Goal: Transaction & Acquisition: Book appointment/travel/reservation

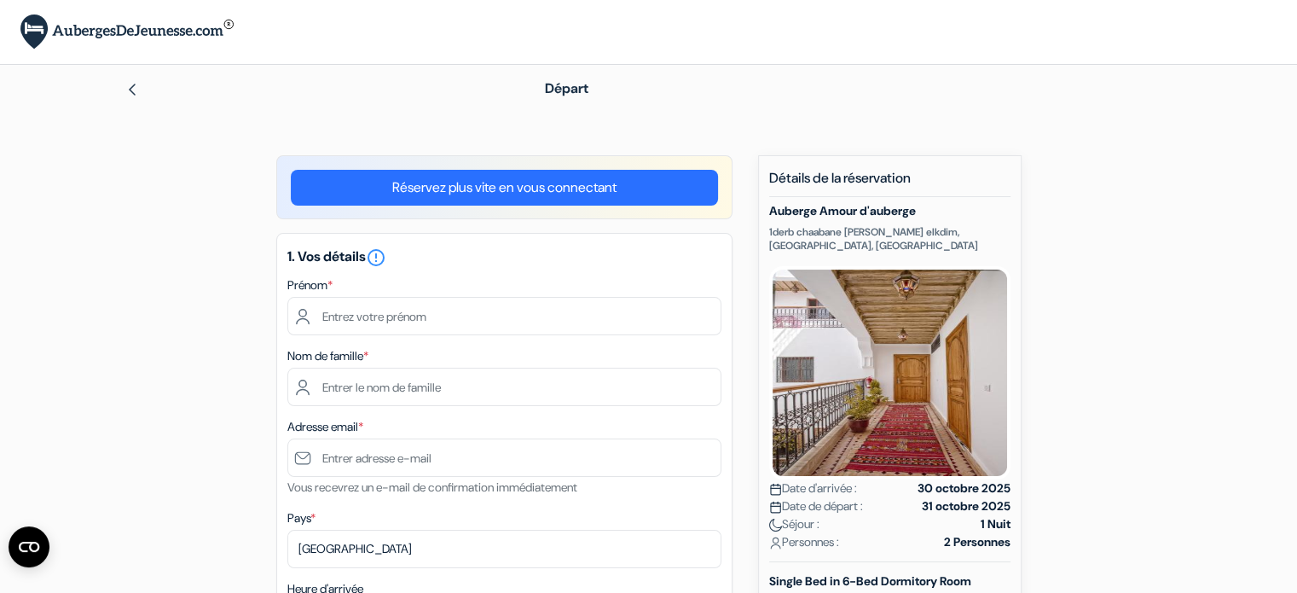
click at [491, 183] on link "Réservez plus vite en vous connectant" at bounding box center [504, 188] width 427 height 36
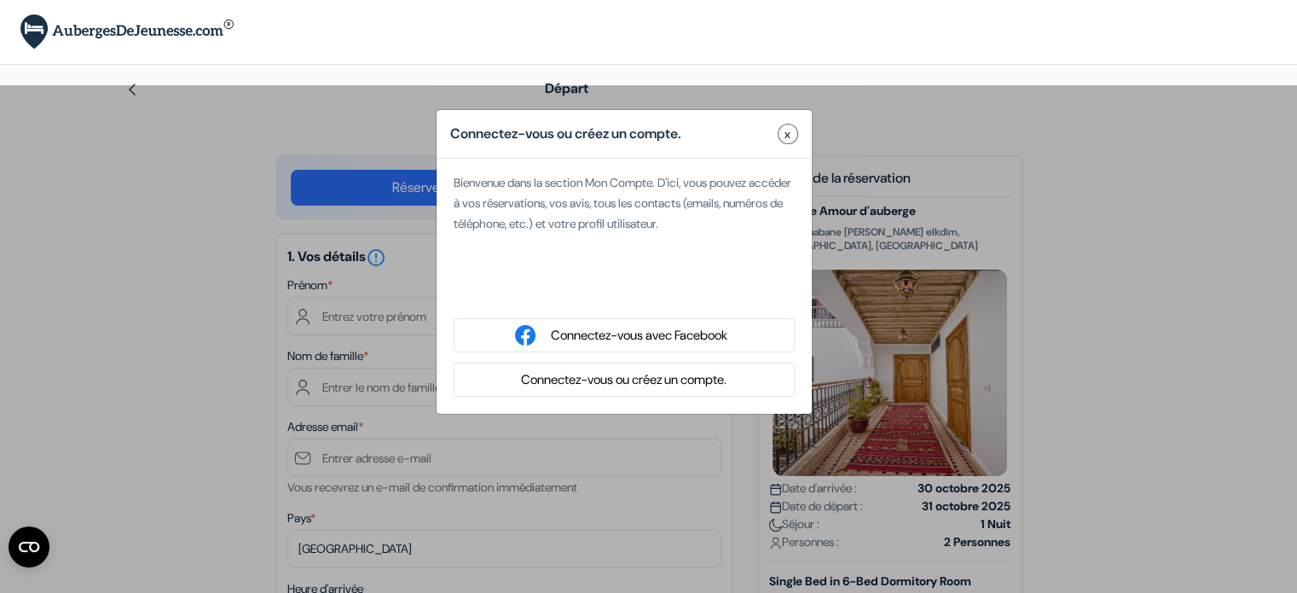
type input "sarah"
type input "cochu"
type input "[EMAIL_ADDRESS][DOMAIN_NAME]"
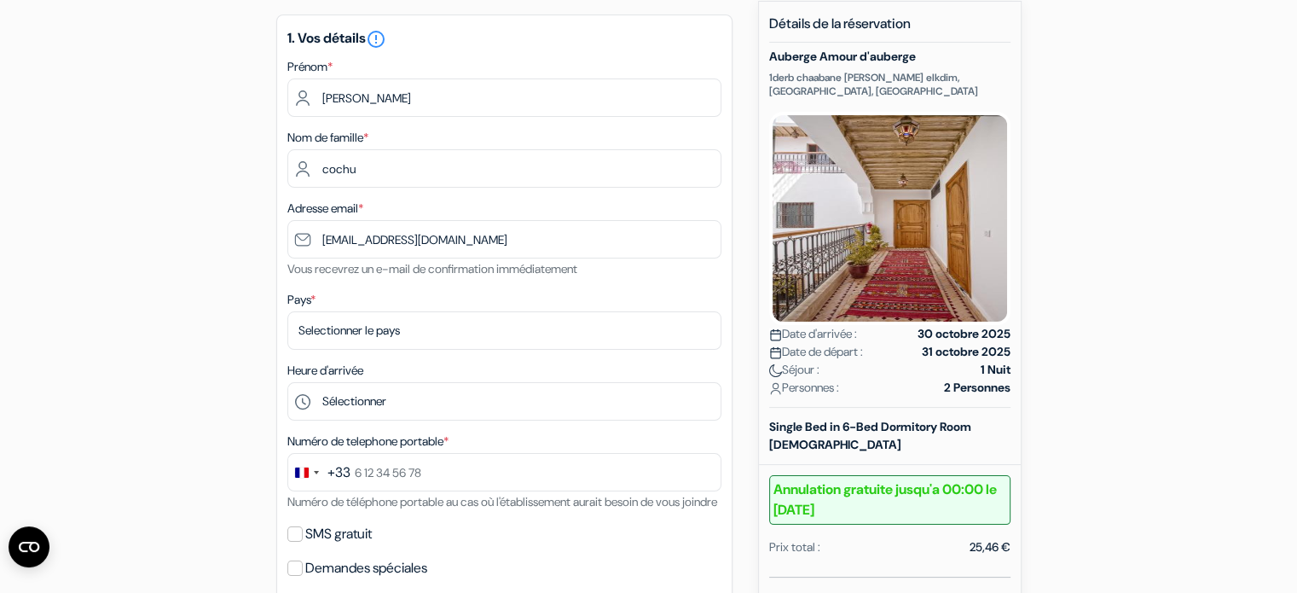
scroll to position [191, 0]
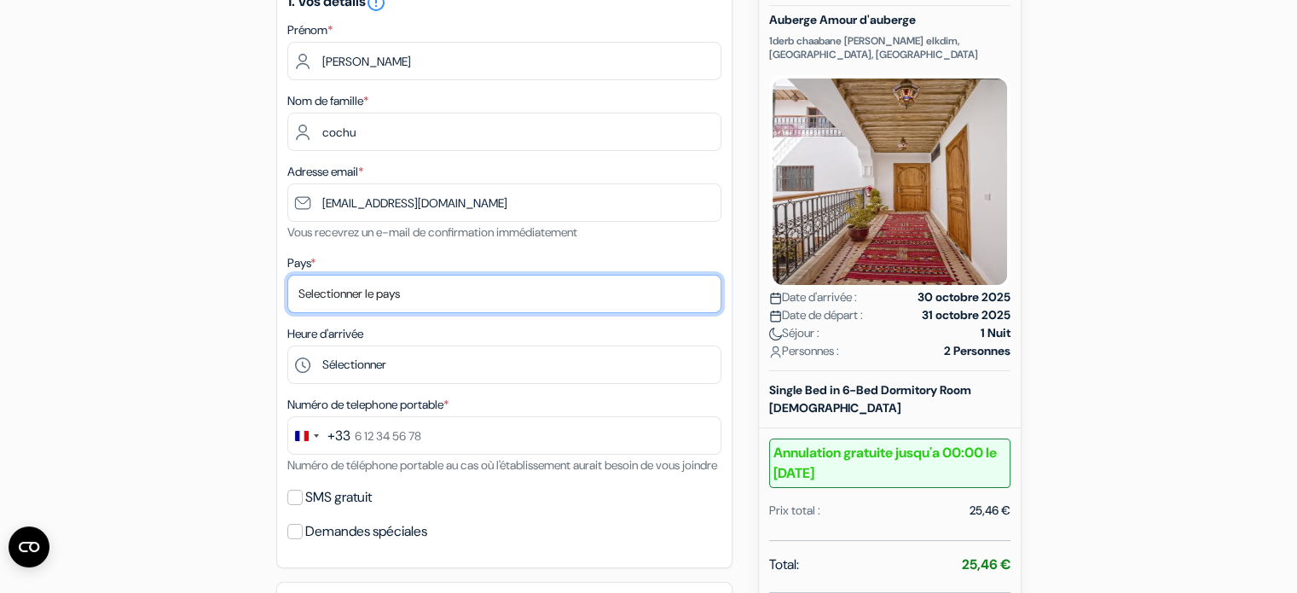
click at [579, 292] on select "Selectionner le pays Abkhazie [GEOGRAPHIC_DATA] [GEOGRAPHIC_DATA] [GEOGRAPHIC_D…" at bounding box center [504, 294] width 434 height 38
select select "fr"
click at [287, 275] on select "Selectionner le pays Abkhazie [GEOGRAPHIC_DATA] [GEOGRAPHIC_DATA] [GEOGRAPHIC_D…" at bounding box center [504, 294] width 434 height 38
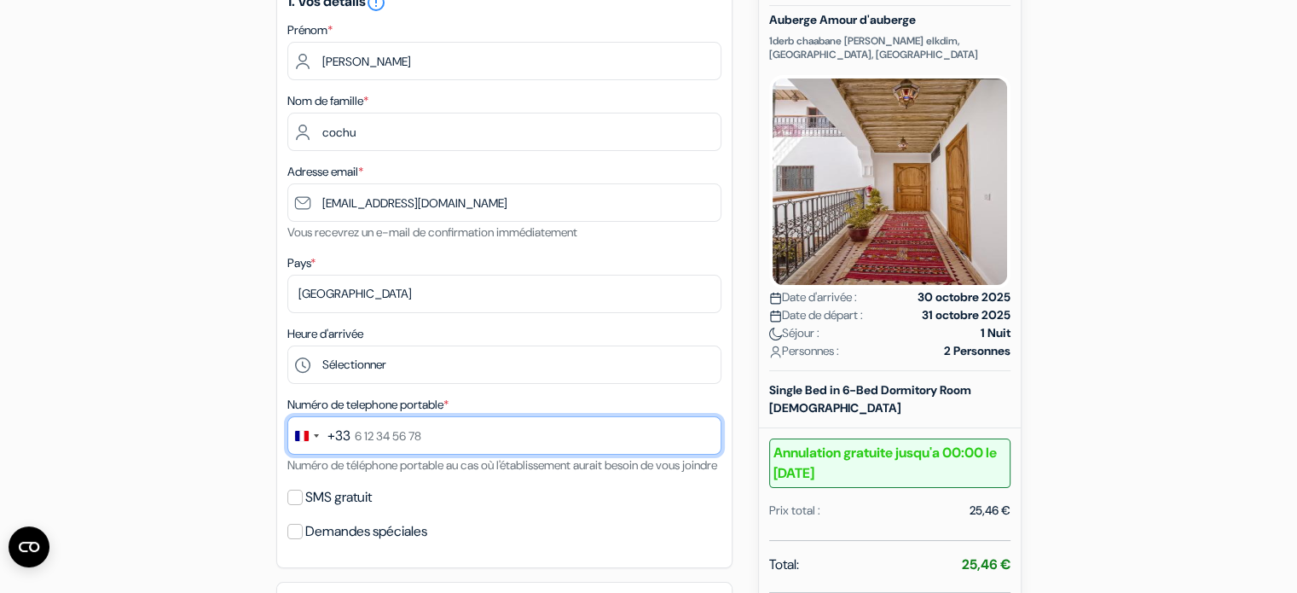
click at [399, 423] on input "text" at bounding box center [504, 435] width 434 height 38
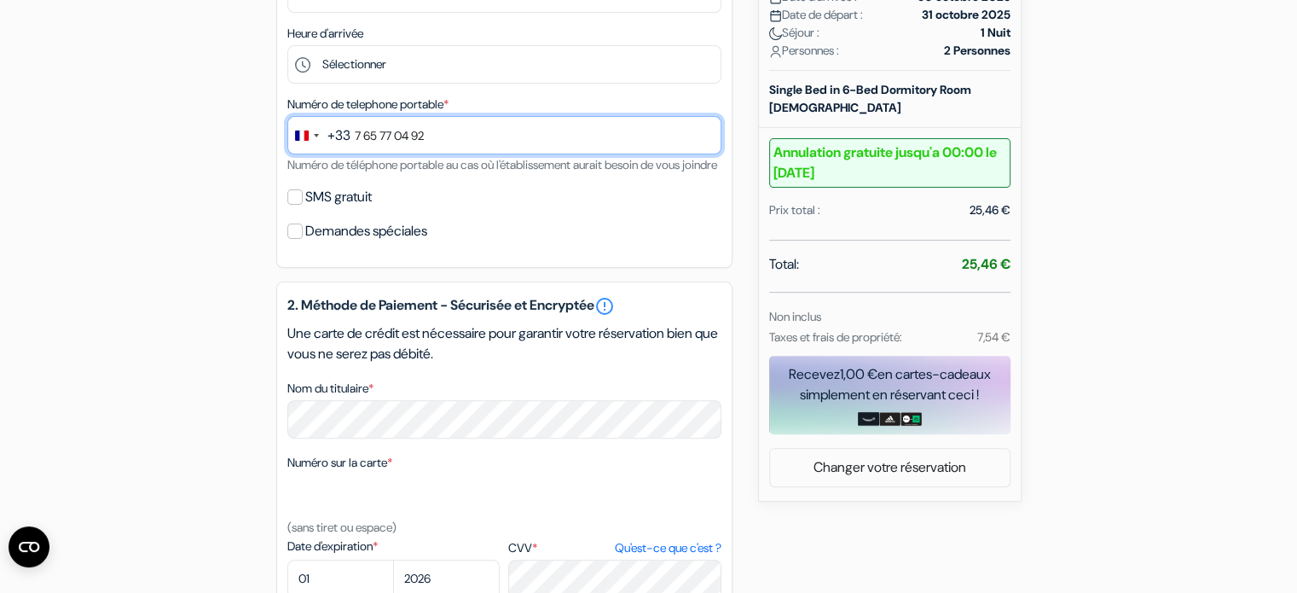
scroll to position [538, 0]
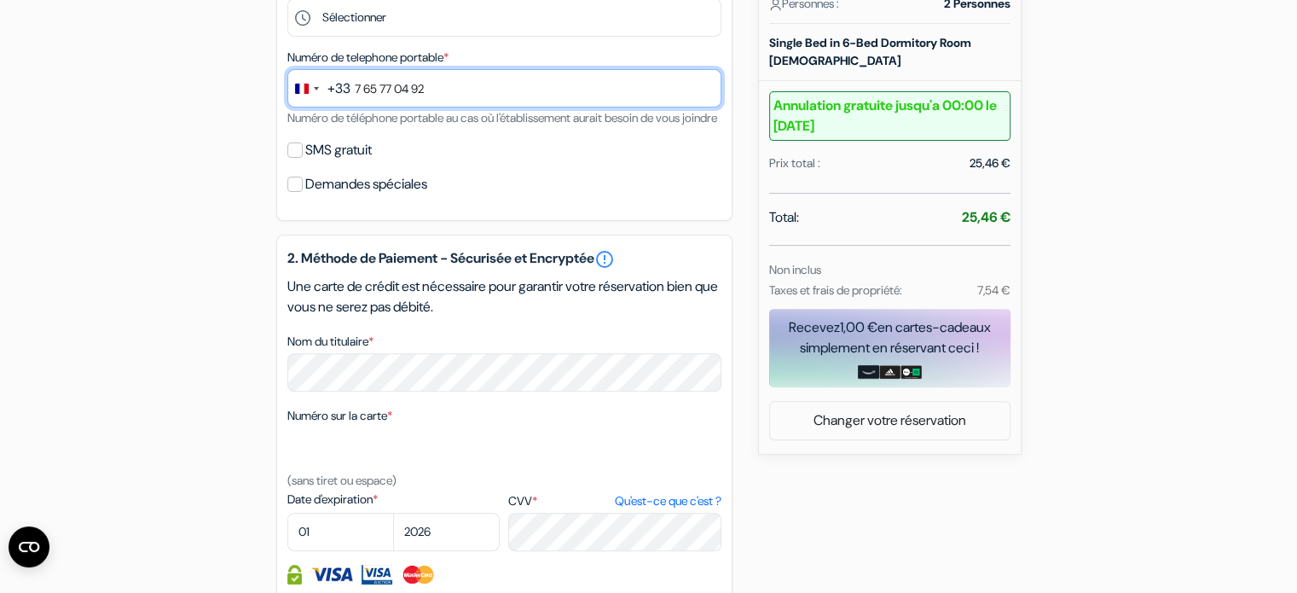
type input "7 65 77 04 92"
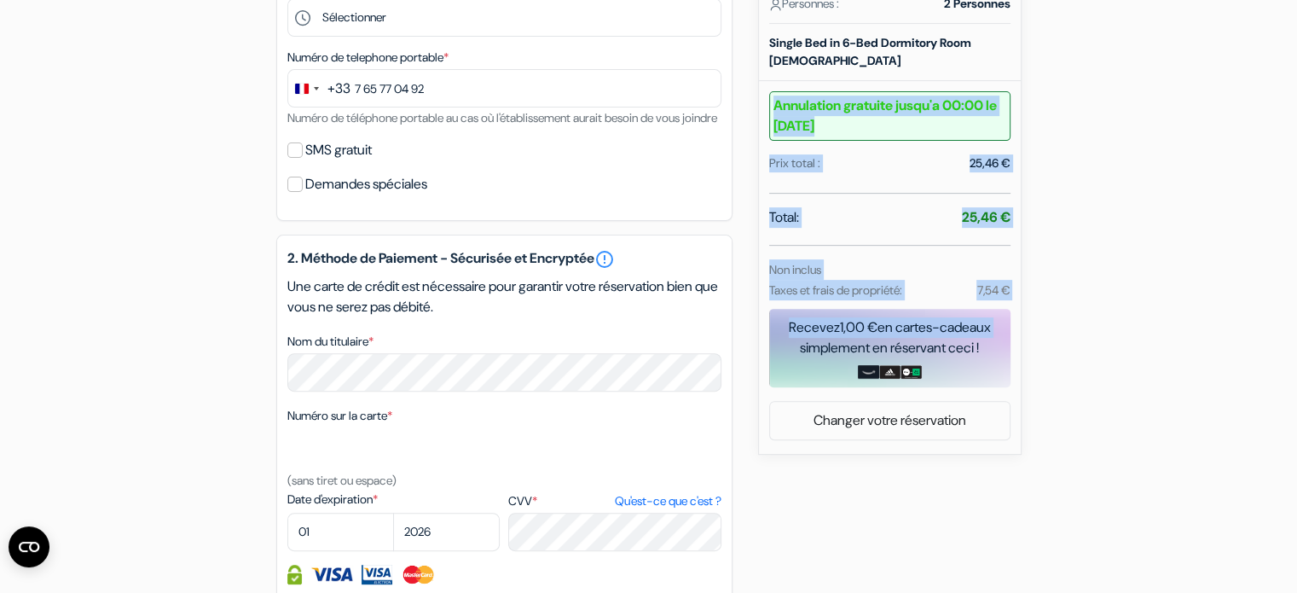
drag, startPoint x: 1296, startPoint y: 313, endPoint x: 1308, endPoint y: 71, distance: 242.4
click at [1296, 71] on html "Langue Fermer Monnaie Fermer" at bounding box center [648, 144] width 1297 height 1365
click at [1288, 248] on form "Départ add_box Auberge Amour d'auberge 1derb chaabane riad zitoune elkdim, Marr…" at bounding box center [648, 177] width 1297 height 1300
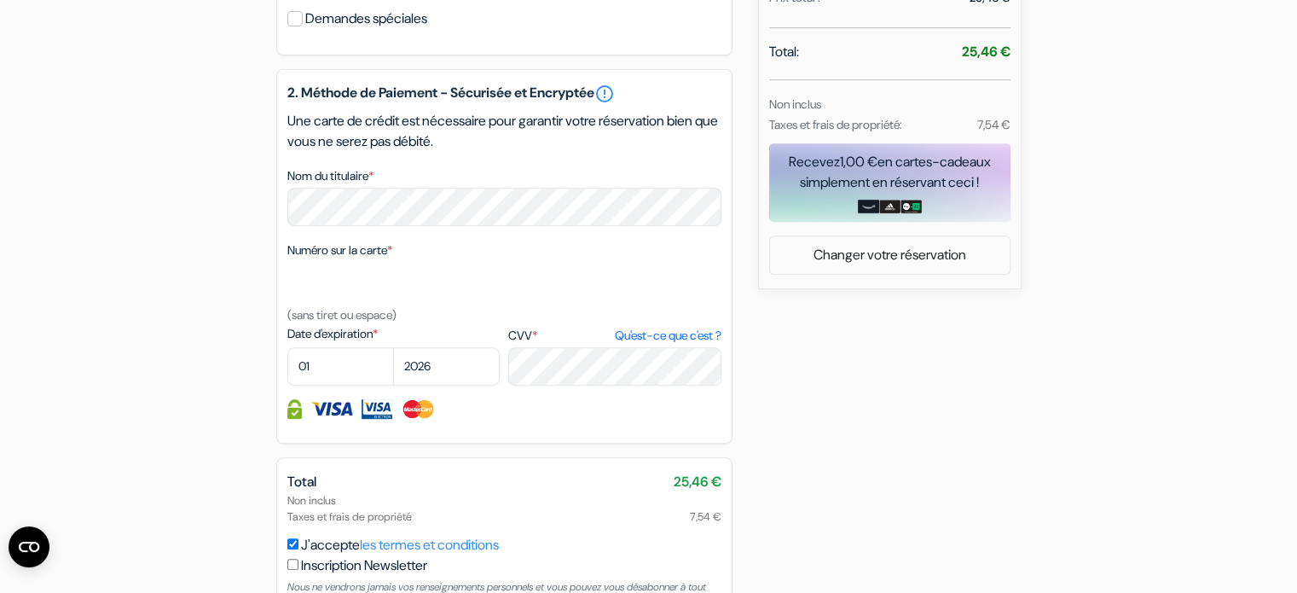
scroll to position [720, 0]
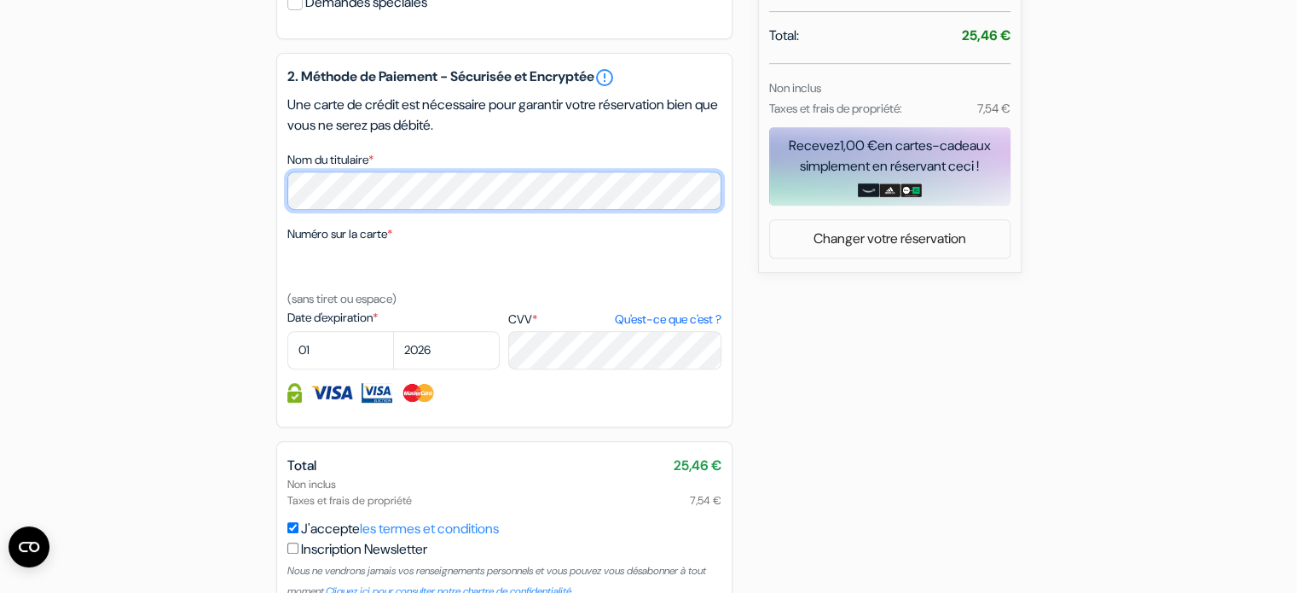
click at [255, 180] on div "add_box Auberge Amour d'auberge 1derb chaabane riad zitoune elkdim, Marrakech, …" at bounding box center [648, 62] width 1125 height 1252
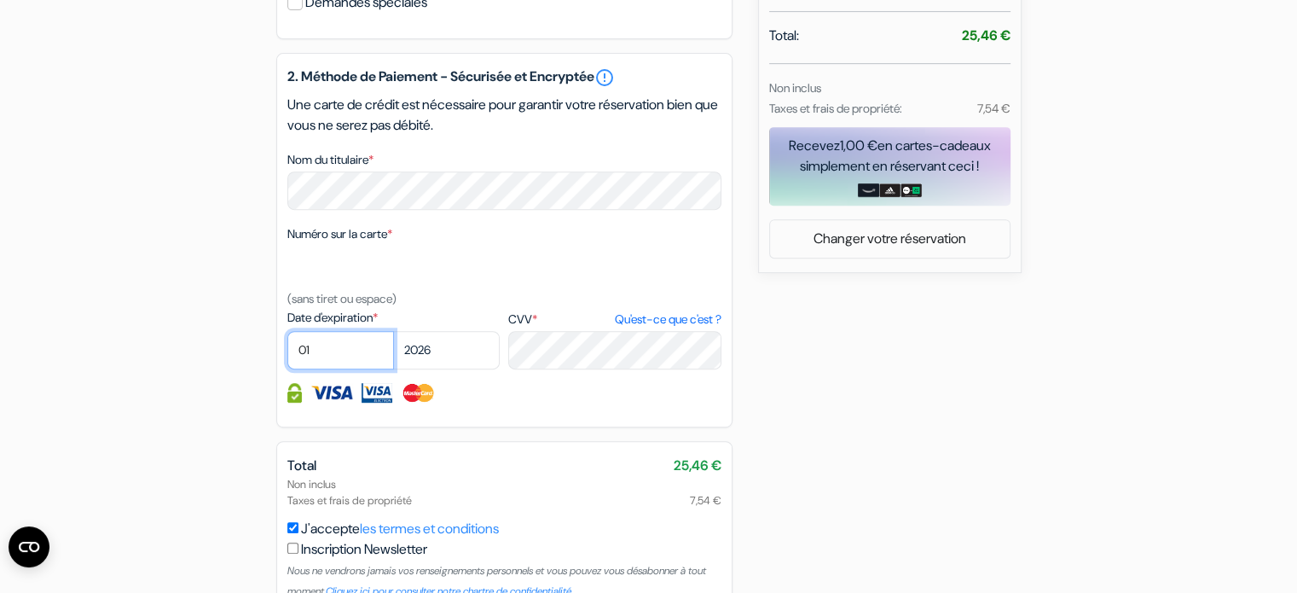
click at [348, 369] on select "01 02 03 04 05 06 07 08 09 10 11 12" at bounding box center [340, 350] width 107 height 38
select select "05"
click at [287, 353] on select "01 02 03 04 05 06 07 08 09 10 11 12" at bounding box center [340, 350] width 107 height 38
click at [460, 369] on select "2025 2026 2027 2028 2029 2030 2031 2032 2033 2034 2035 2036 2037 2038 2039 2040…" at bounding box center [446, 350] width 107 height 38
select select "2027"
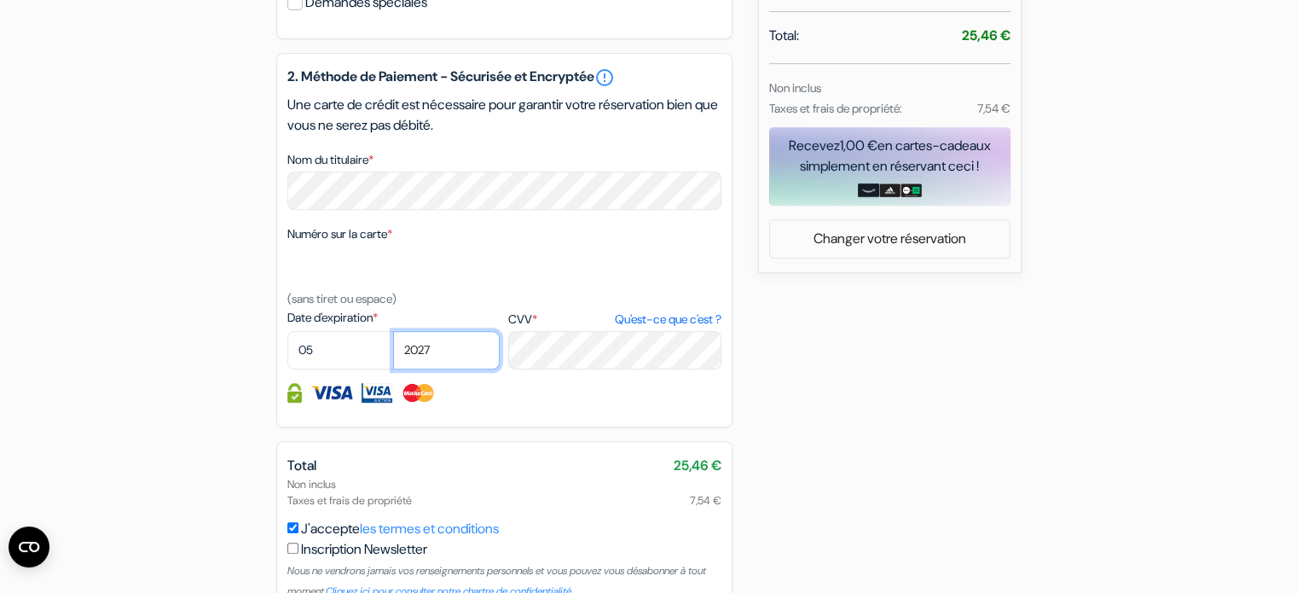
click at [393, 353] on select "2025 2026 2027 2028 2029 2030 2031 2032 2033 2034 2035 2036 2037 2038 2039 2040…" at bounding box center [446, 350] width 107 height 38
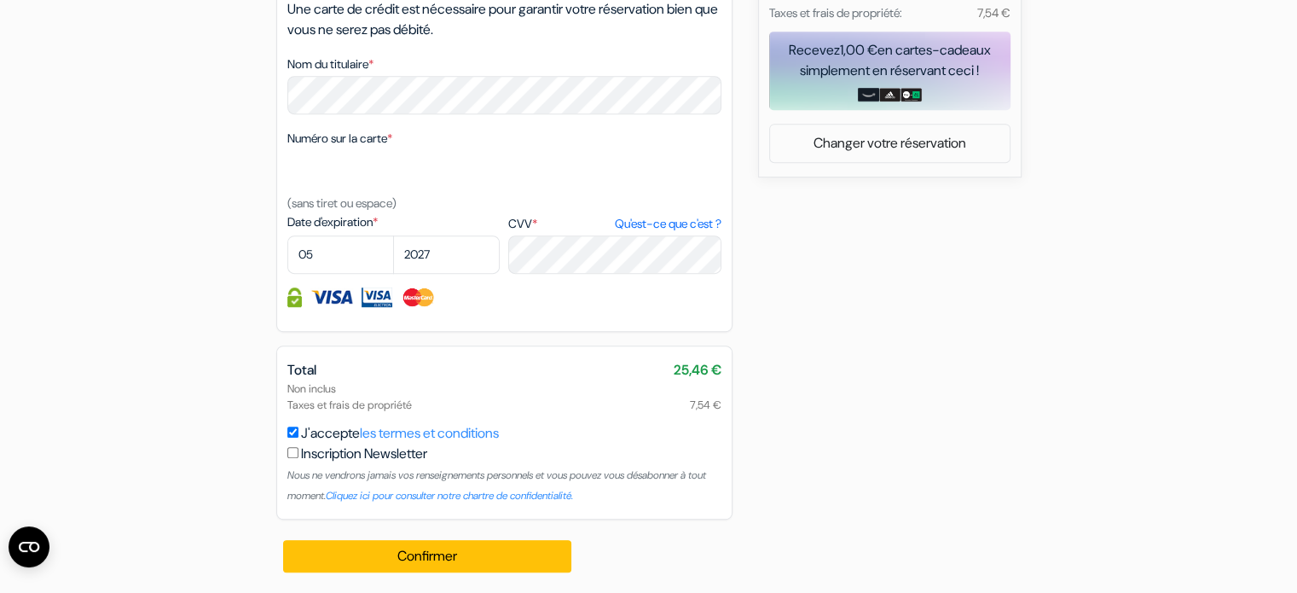
click at [402, 405] on div "Non inclus Taxes et frais de propriété 7,54 €" at bounding box center [504, 396] width 434 height 32
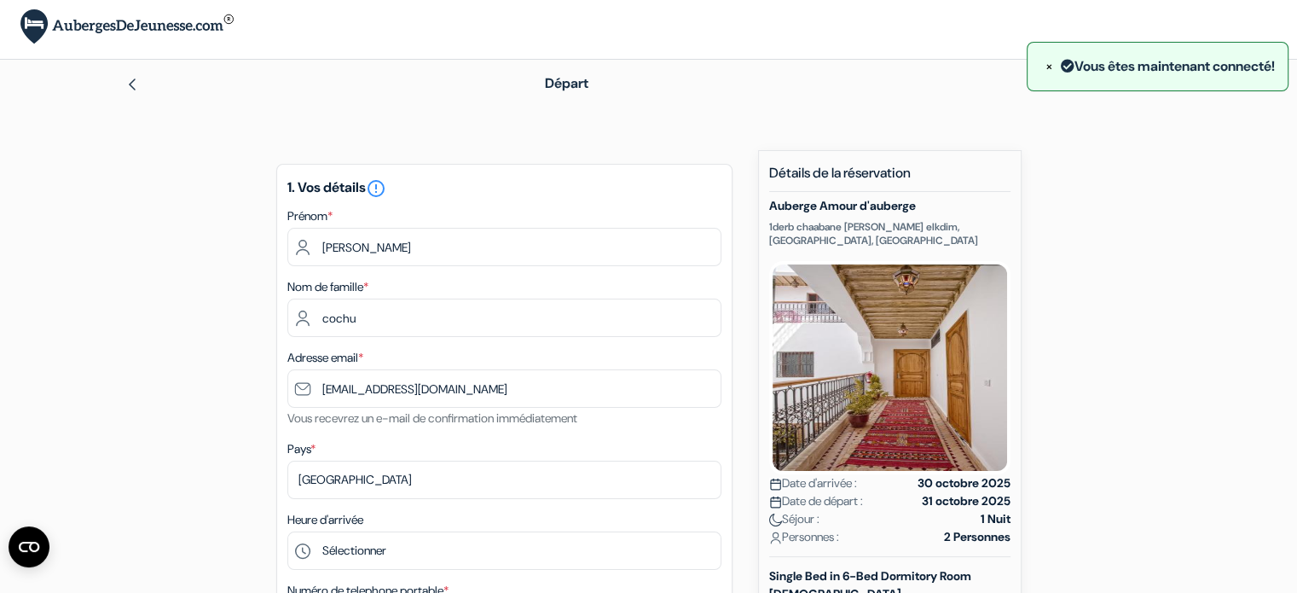
click at [134, 82] on img at bounding box center [132, 85] width 14 height 14
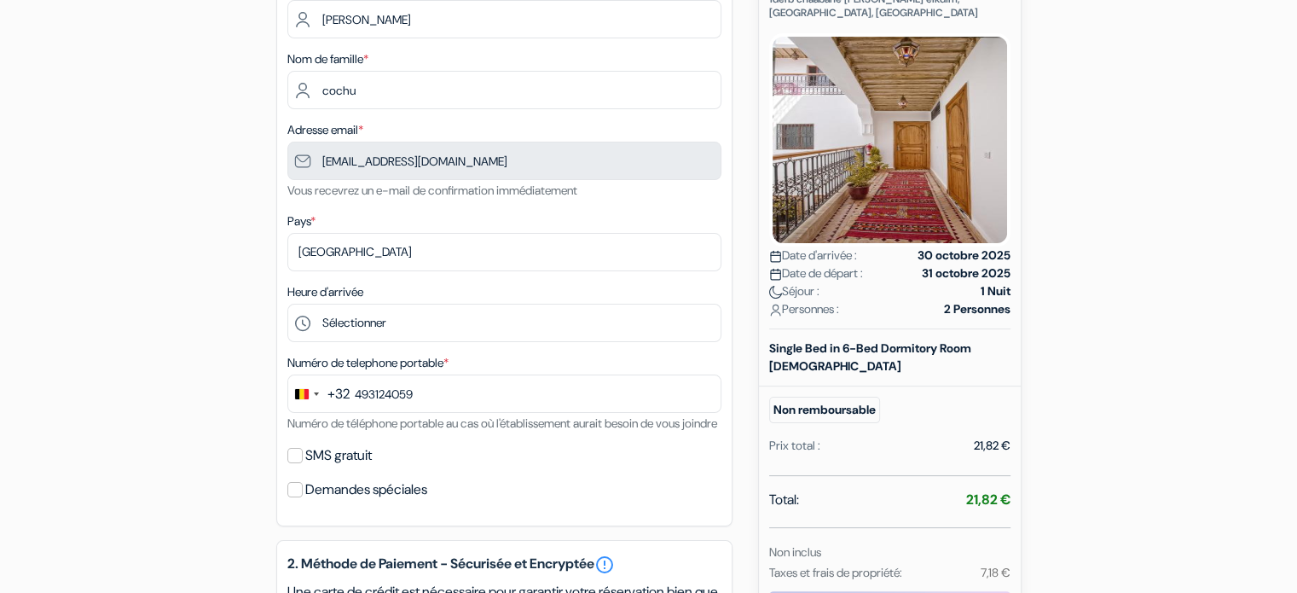
type input "493 12 40 59"
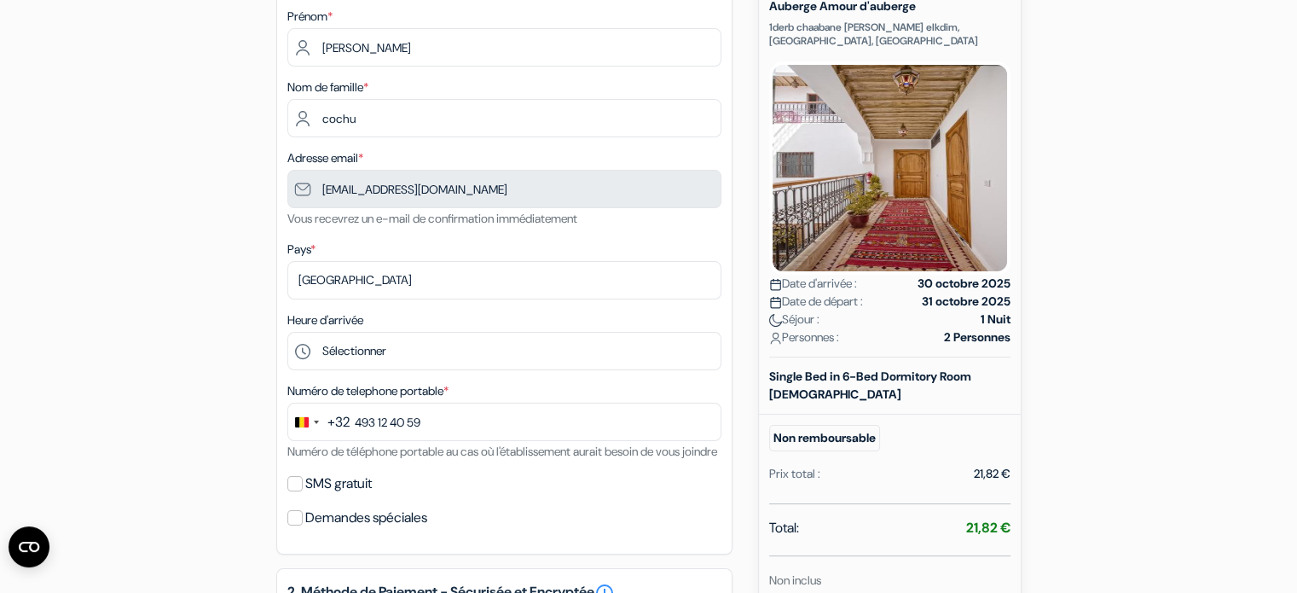
scroll to position [172, 0]
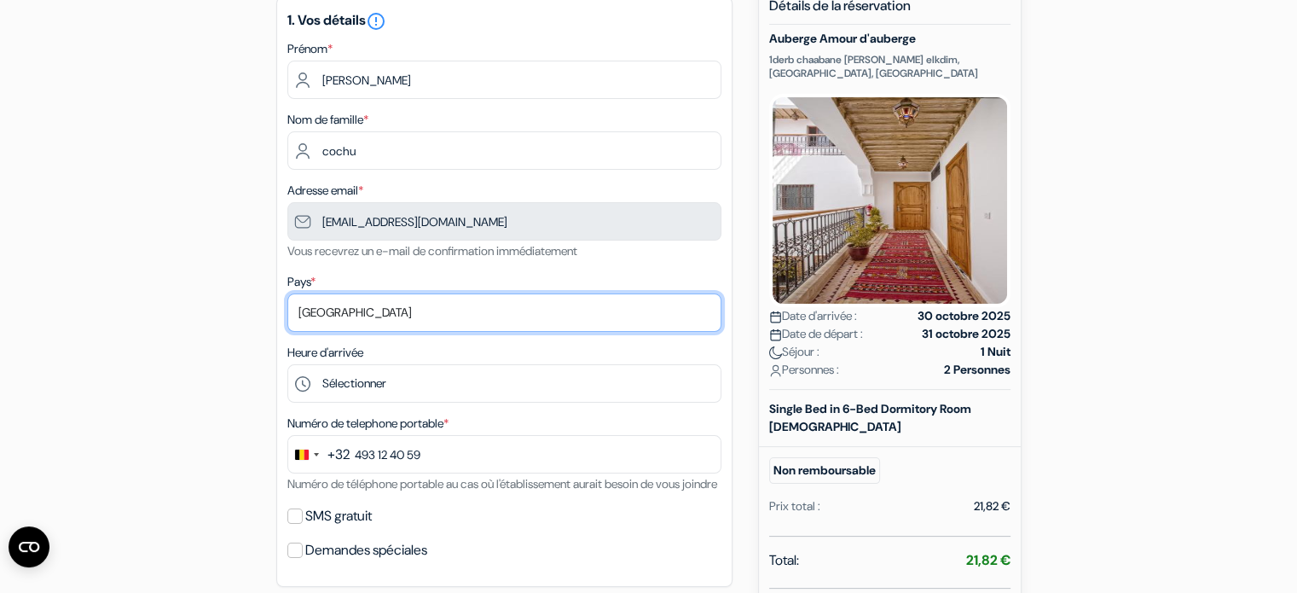
click at [465, 306] on select "Selectionner le pays Abkhazie [GEOGRAPHIC_DATA] [GEOGRAPHIC_DATA] [GEOGRAPHIC_D…" at bounding box center [504, 312] width 434 height 38
click at [287, 293] on select "Selectionner le pays Abkhazie Afghanistan Afrique du Sud Albanie Algérie Allema…" at bounding box center [504, 312] width 434 height 38
click at [339, 320] on select "Selectionner le pays Abkhazie Afghanistan Afrique du Sud Albanie Algérie Allema…" at bounding box center [504, 312] width 434 height 38
select select "fr"
click at [287, 293] on select "Selectionner le pays Abkhazie Afghanistan Afrique du Sud Albanie Algérie Allema…" at bounding box center [504, 312] width 434 height 38
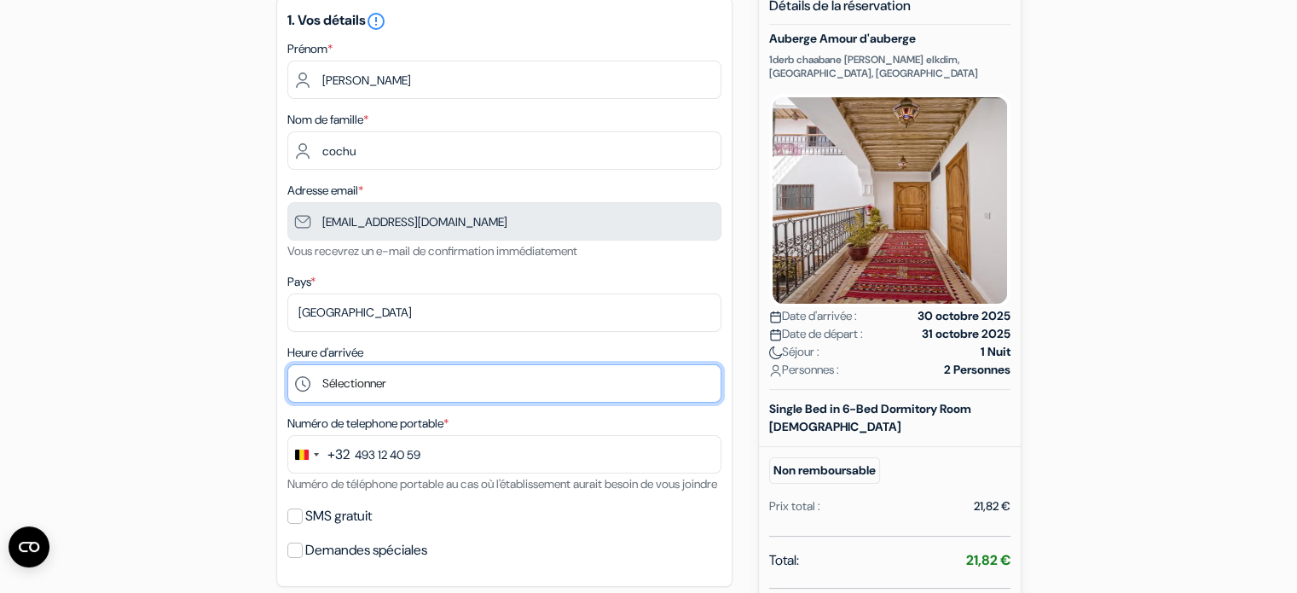
click at [410, 396] on select "Sélectionner 0:00" at bounding box center [504, 383] width 434 height 38
click at [356, 381] on select "Sélectionner 0:00" at bounding box center [504, 383] width 434 height 38
select select "0"
click at [287, 365] on select "Sélectionner 0:00" at bounding box center [504, 383] width 434 height 38
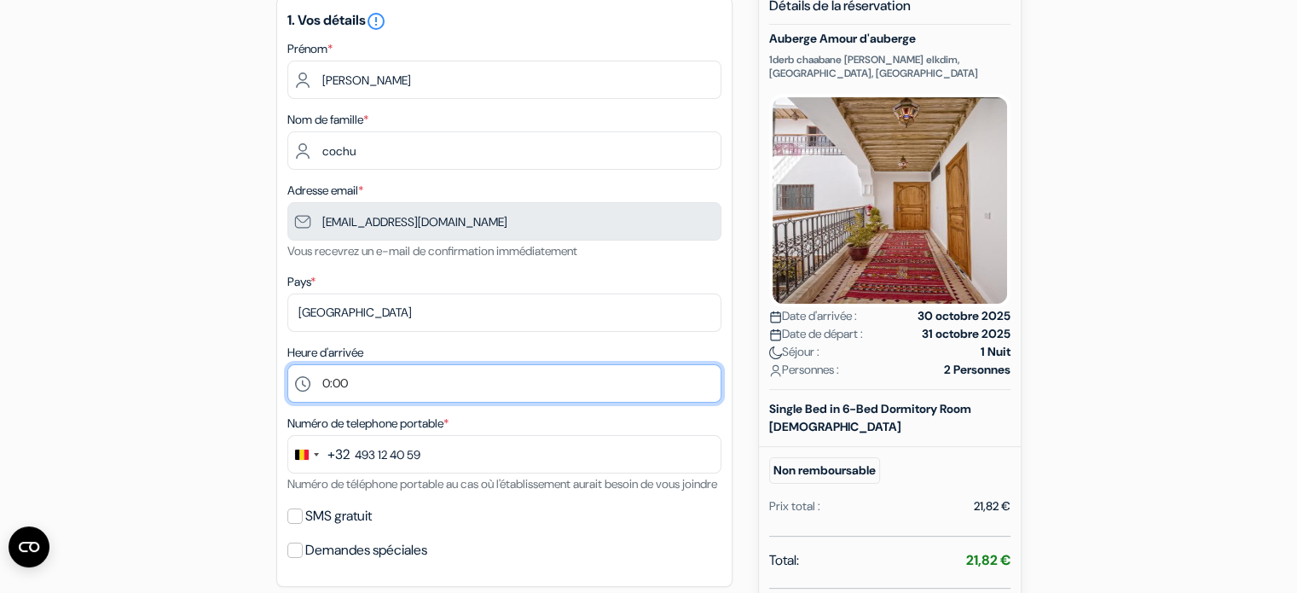
click at [362, 388] on select "Sélectionner 0:00" at bounding box center [504, 383] width 434 height 38
click at [304, 382] on select "Sélectionner 0:00" at bounding box center [504, 383] width 434 height 38
click at [359, 381] on select "Sélectionner 0:00" at bounding box center [504, 383] width 434 height 38
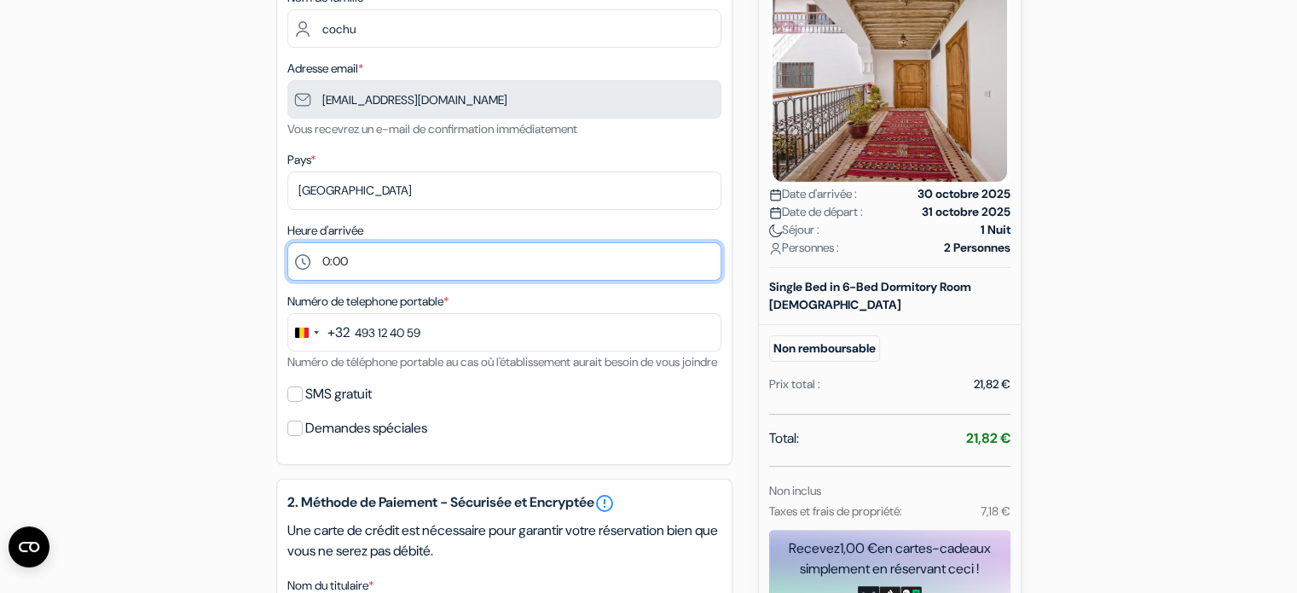
scroll to position [331, 0]
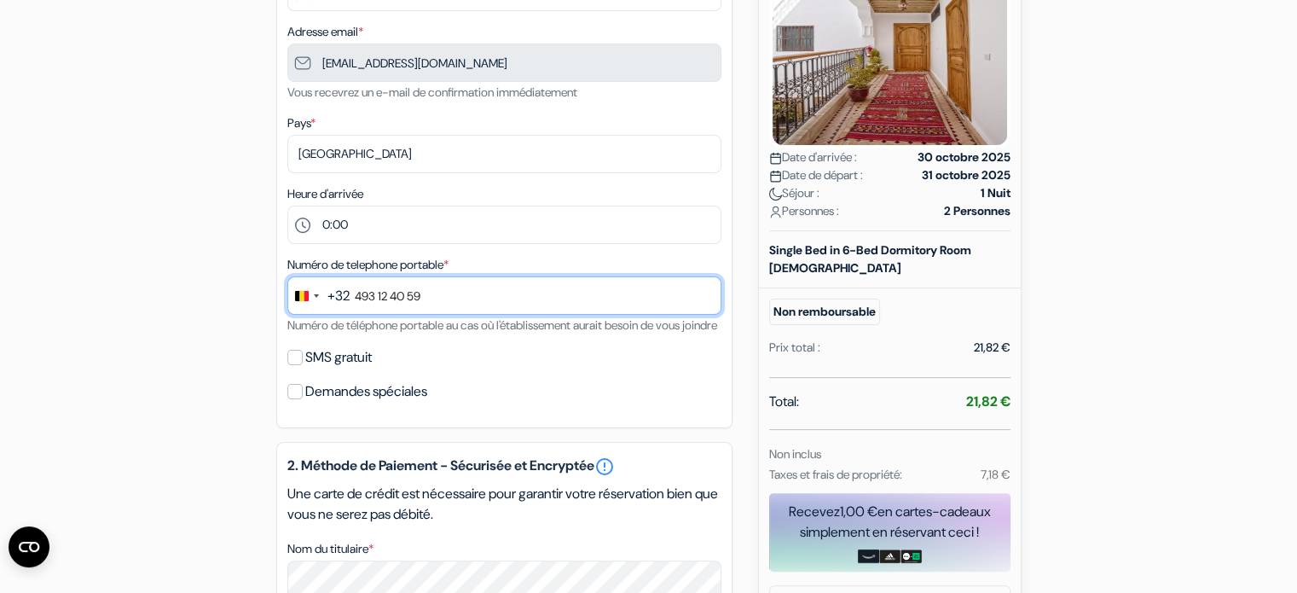
drag, startPoint x: 430, startPoint y: 303, endPoint x: 267, endPoint y: 258, distance: 168.8
click at [267, 258] on div "add_box Auberge Amour d'auberge 1derb chaabane riad zitoune elkdim, Marrakech, …" at bounding box center [648, 450] width 1125 height 1252
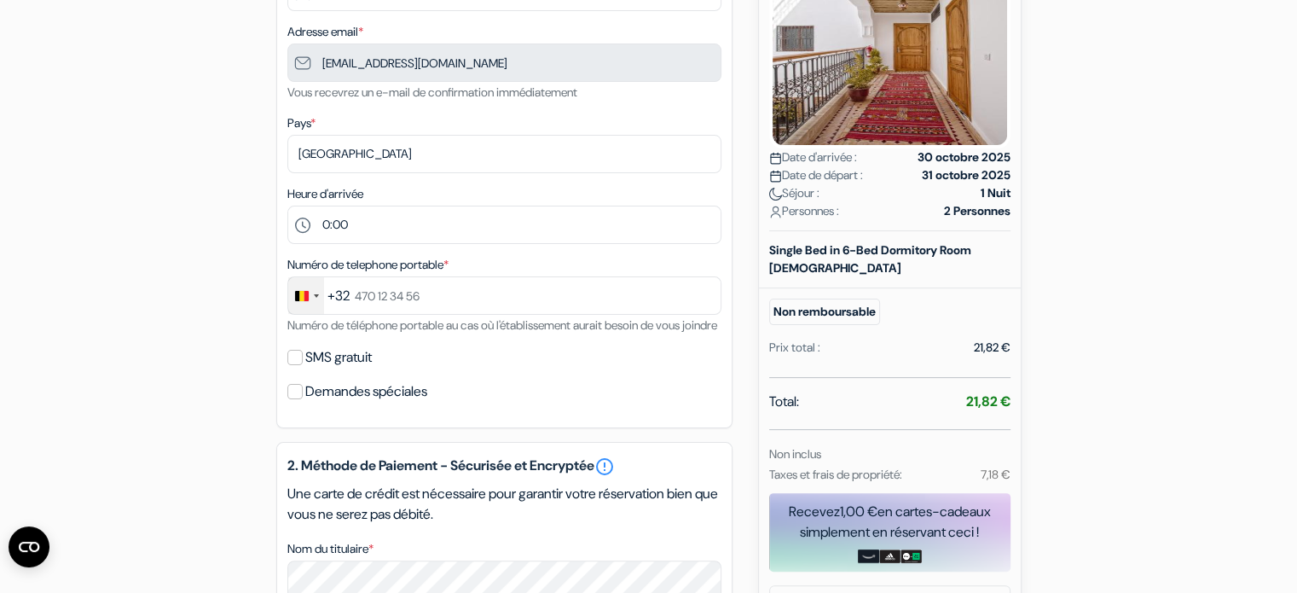
click at [307, 294] on div "Change country, selected Belgium (+32)" at bounding box center [302, 296] width 14 height 10
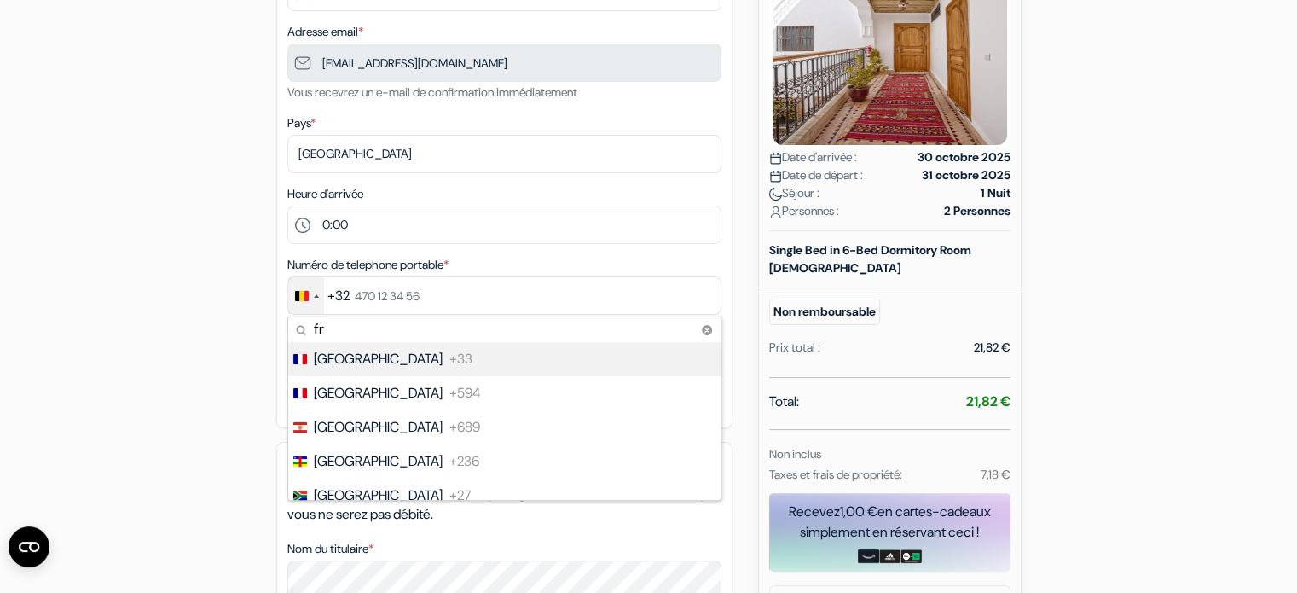
type input "France"
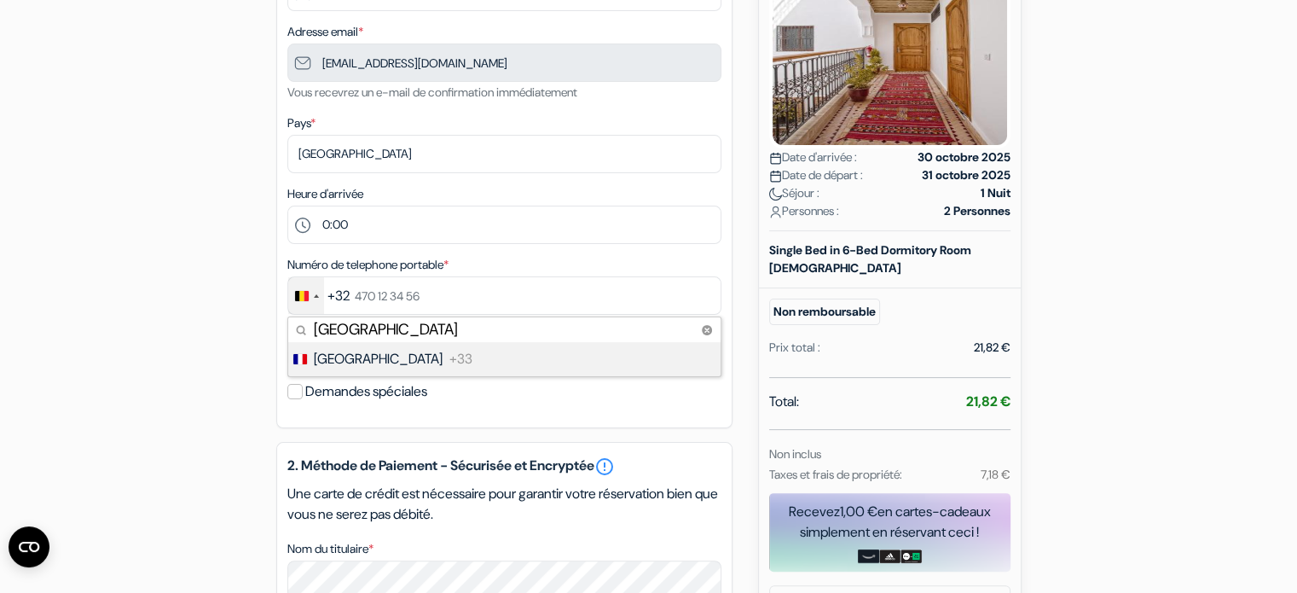
click at [387, 358] on li "France +33" at bounding box center [503, 359] width 434 height 34
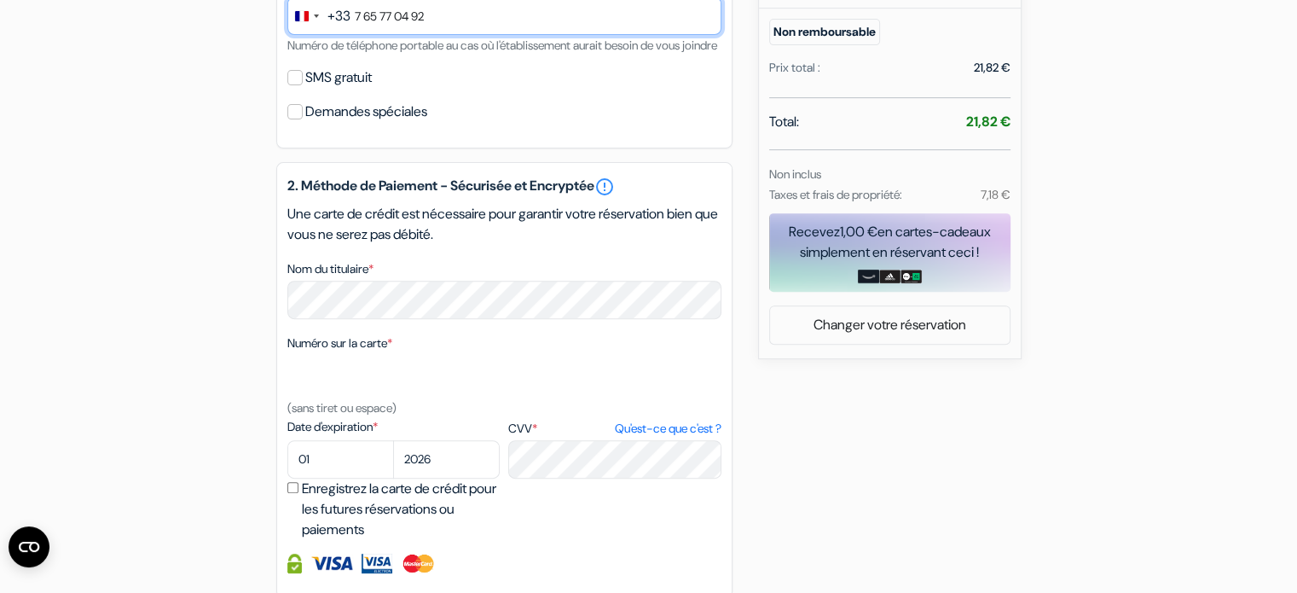
scroll to position [639, 0]
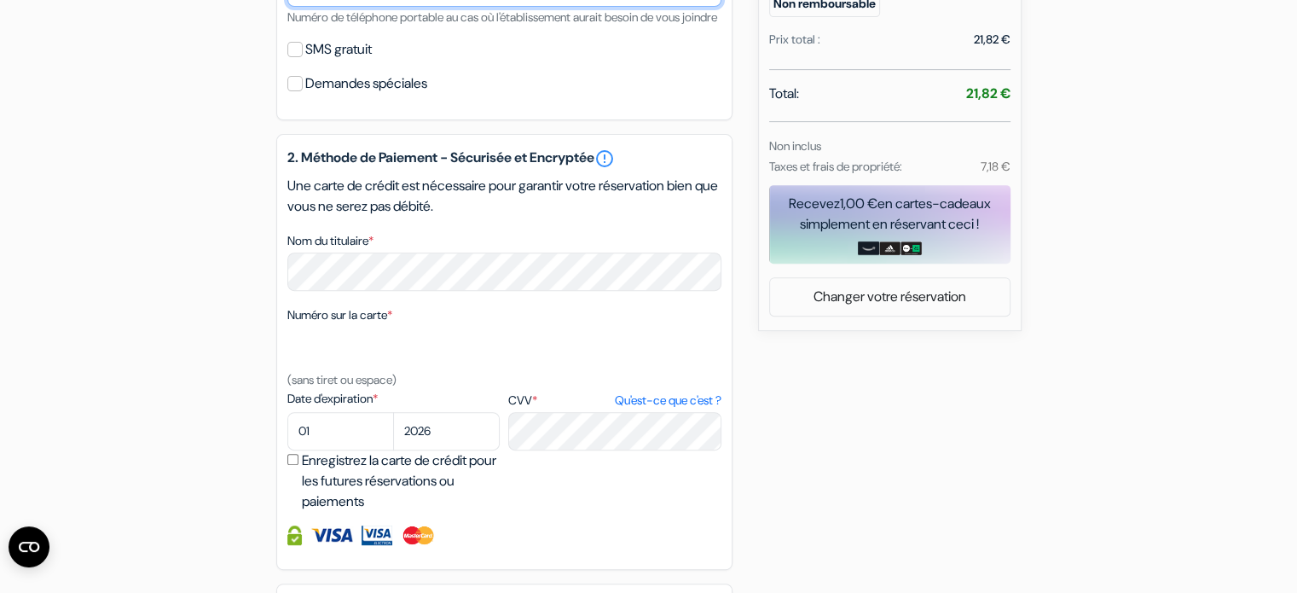
type input "7 65 77 04 92"
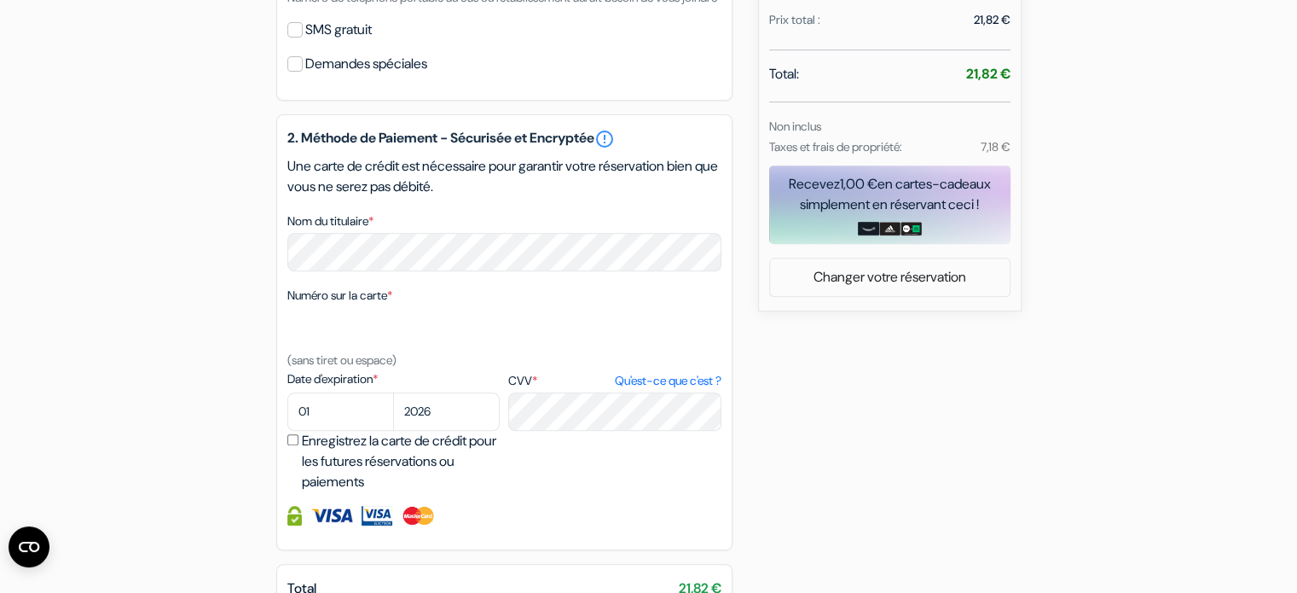
scroll to position [720, 0]
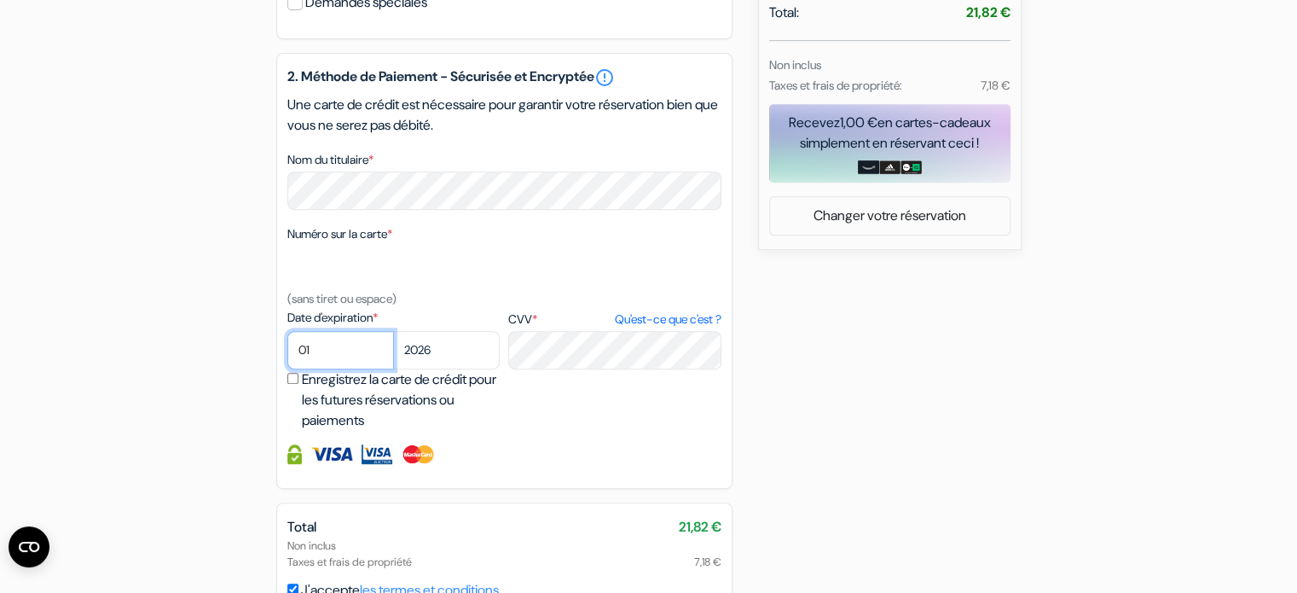
click at [356, 356] on select "01 02 03 04 05 06 07 08 09 10 11 12" at bounding box center [340, 350] width 107 height 38
select select "05"
click at [287, 353] on select "01 02 03 04 05 06 07 08 09 10 11 12" at bounding box center [340, 350] width 107 height 38
click at [421, 369] on select "2025 2026 2027 2028 2029 2030 2031 2032 2033 2034 2035 2036 2037 2038 2039 2040…" at bounding box center [446, 350] width 107 height 38
select select "2027"
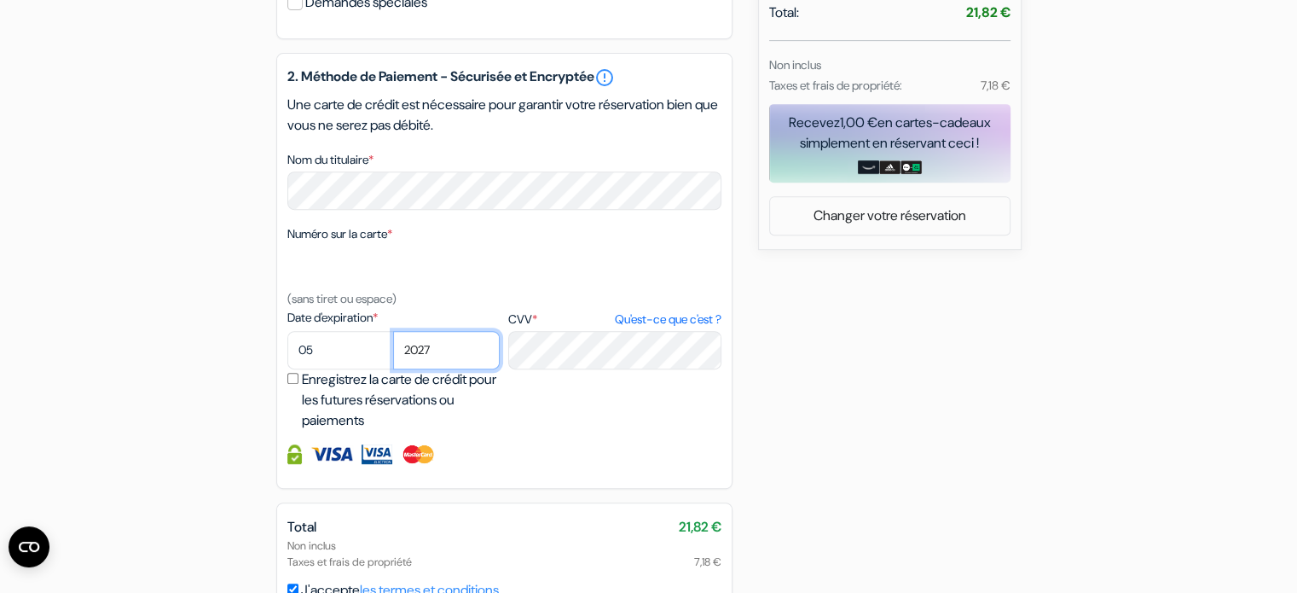
click at [393, 353] on select "2025 2026 2027 2028 2029 2030 2031 2032 2033 2034 2035 2036 2037 2038 2039 2040…" at bounding box center [446, 350] width 107 height 38
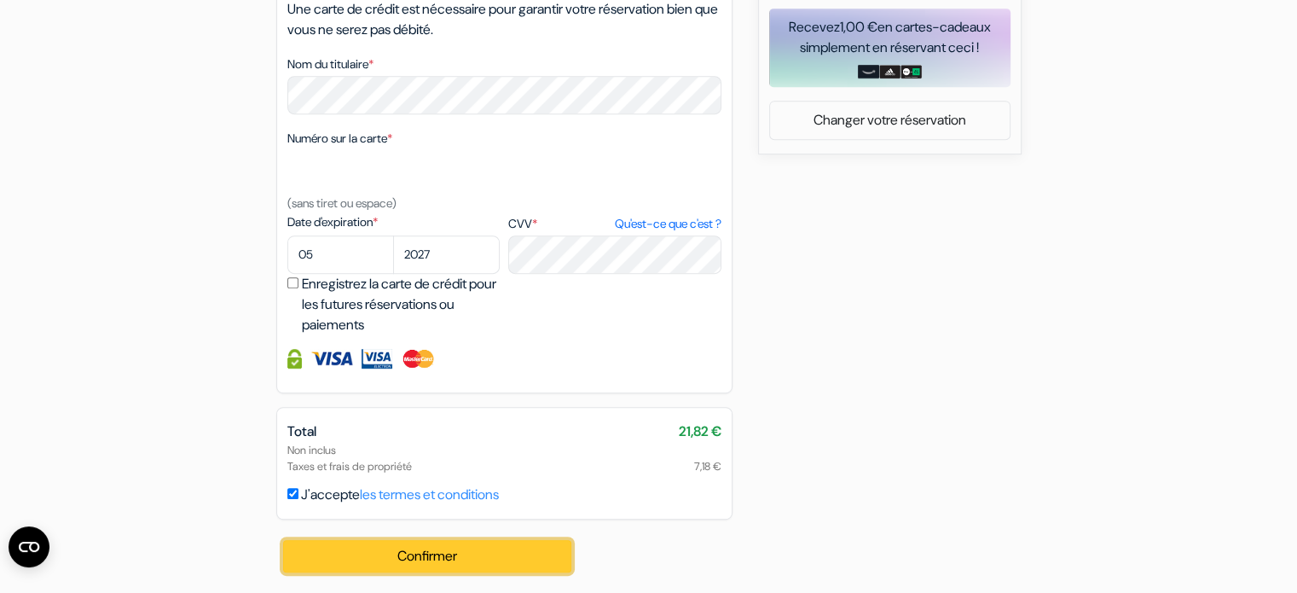
click at [495, 557] on button "Confirmer Loading..." at bounding box center [427, 556] width 289 height 32
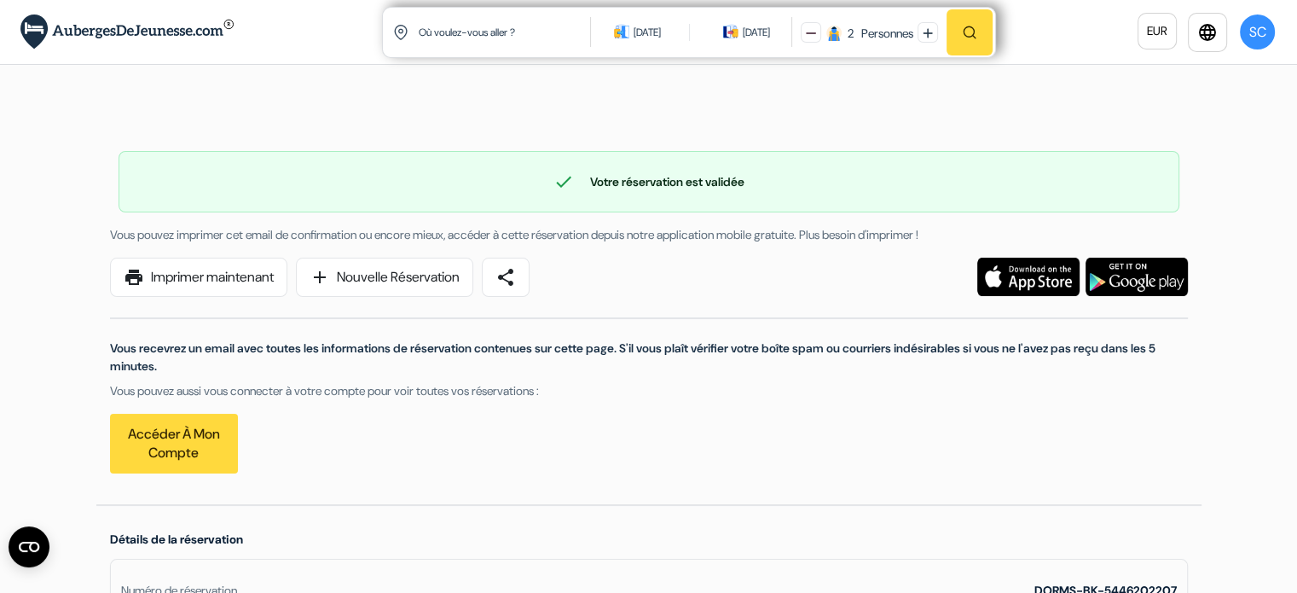
click at [656, 34] on div "17 oct. 2025" at bounding box center [646, 32] width 27 height 17
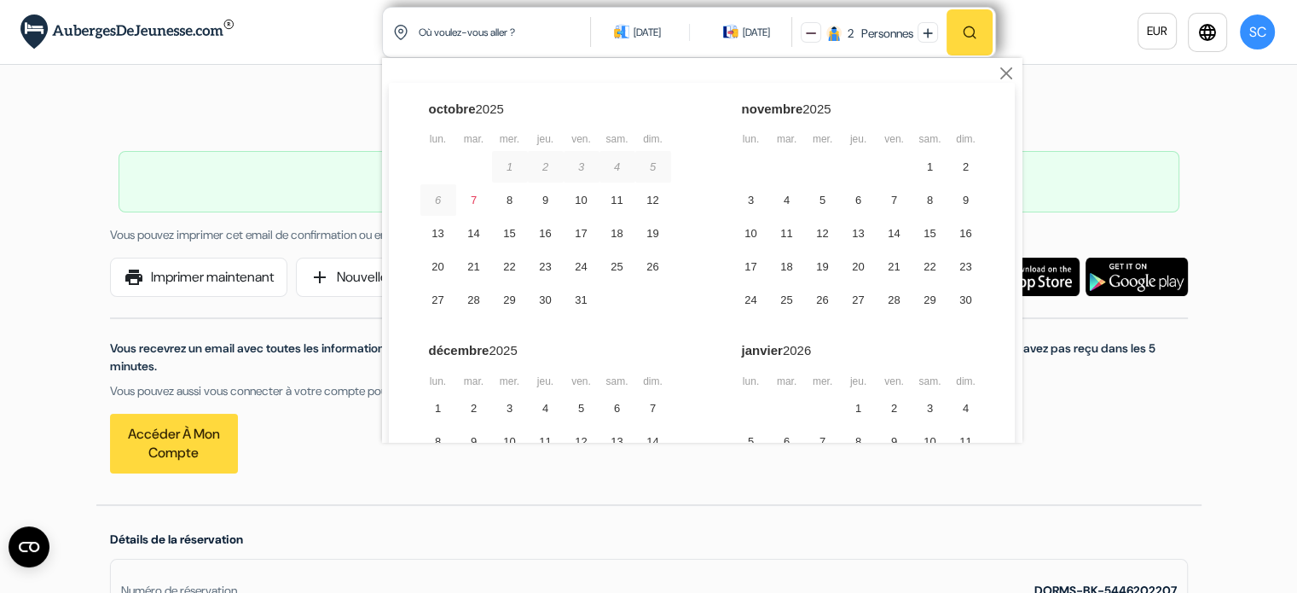
click at [661, 33] on div "17 oct. 2025" at bounding box center [646, 32] width 27 height 17
click at [750, 202] on div "3" at bounding box center [751, 200] width 36 height 32
click at [841, 190] on div "6" at bounding box center [859, 200] width 36 height 32
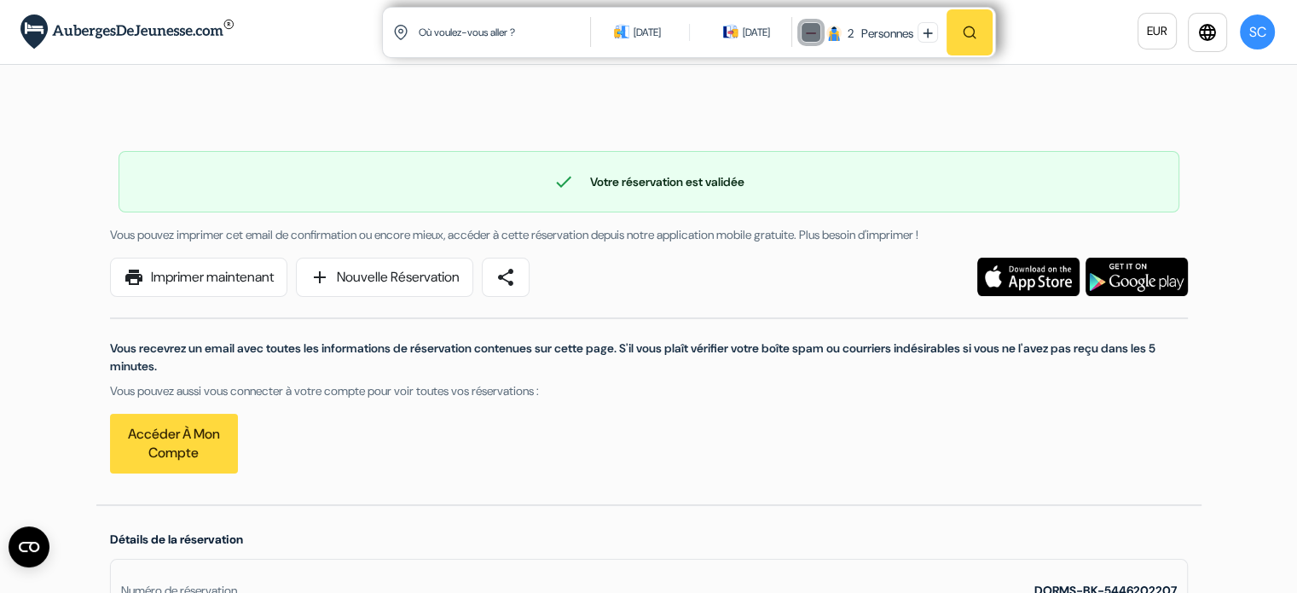
click at [806, 32] on img at bounding box center [811, 33] width 10 height 10
click at [962, 38] on img "button" at bounding box center [969, 32] width 15 height 15
click at [474, 39] on input "text" at bounding box center [505, 32] width 176 height 42
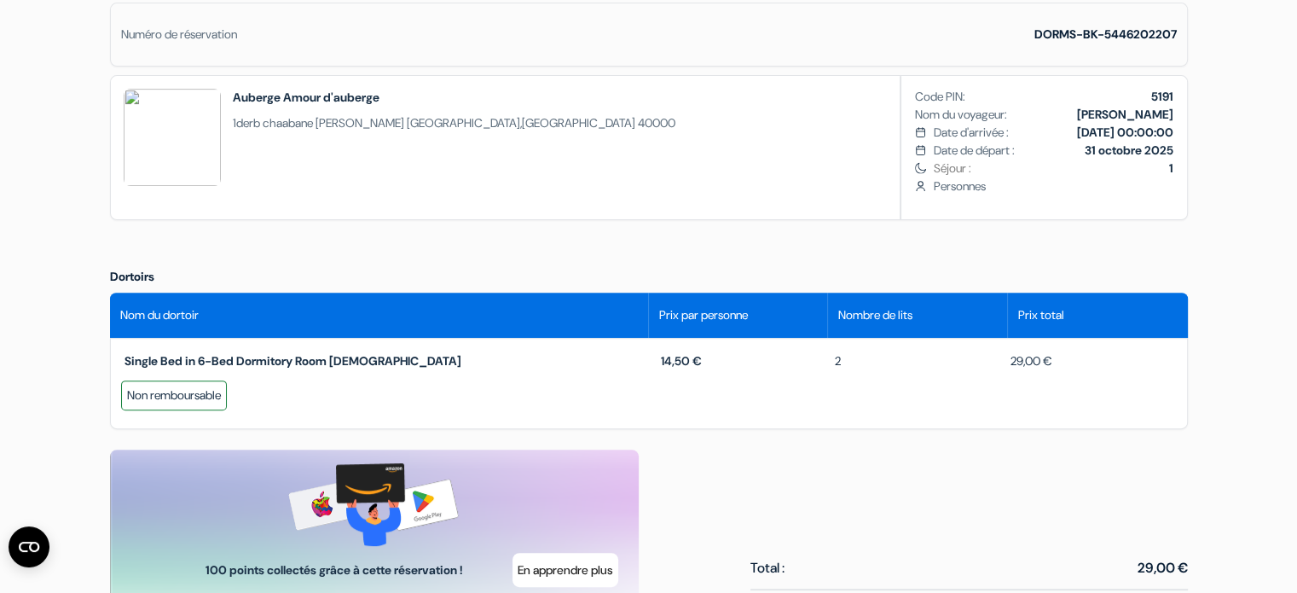
scroll to position [570, 0]
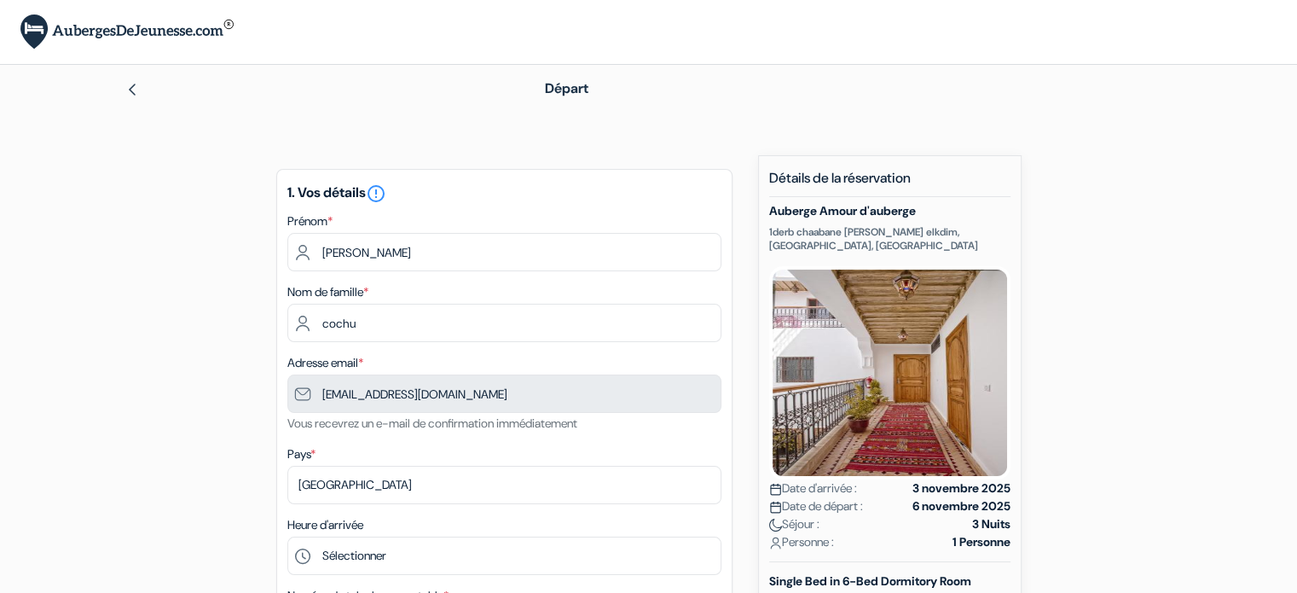
type input "493 12 40 59"
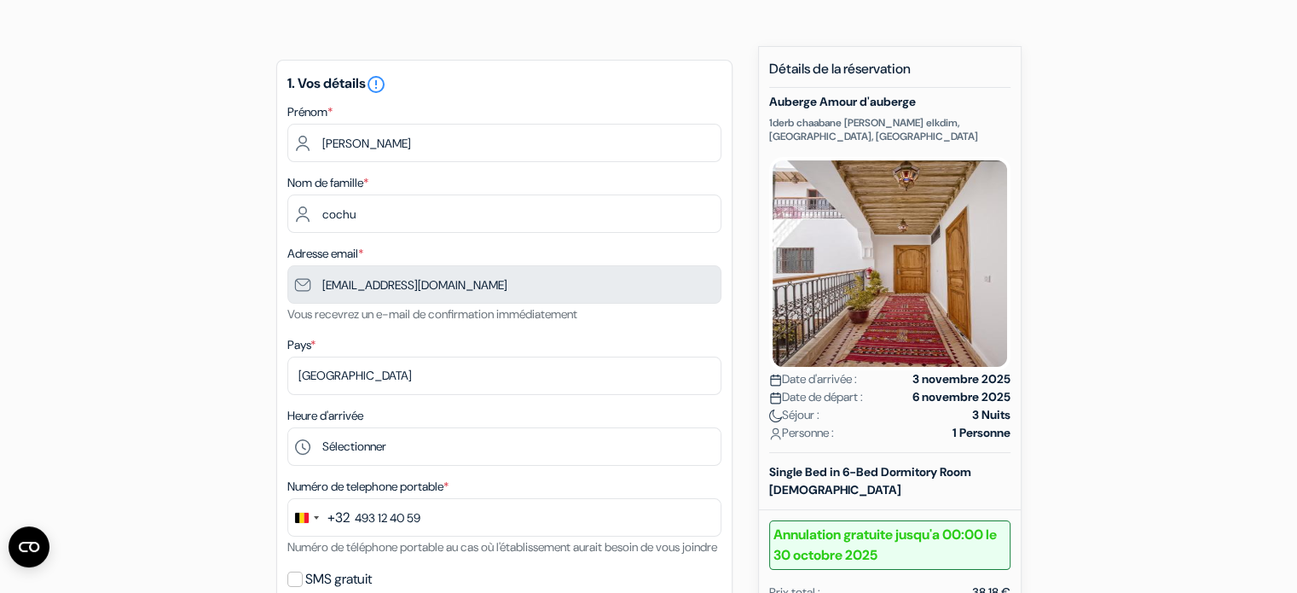
scroll to position [256, 0]
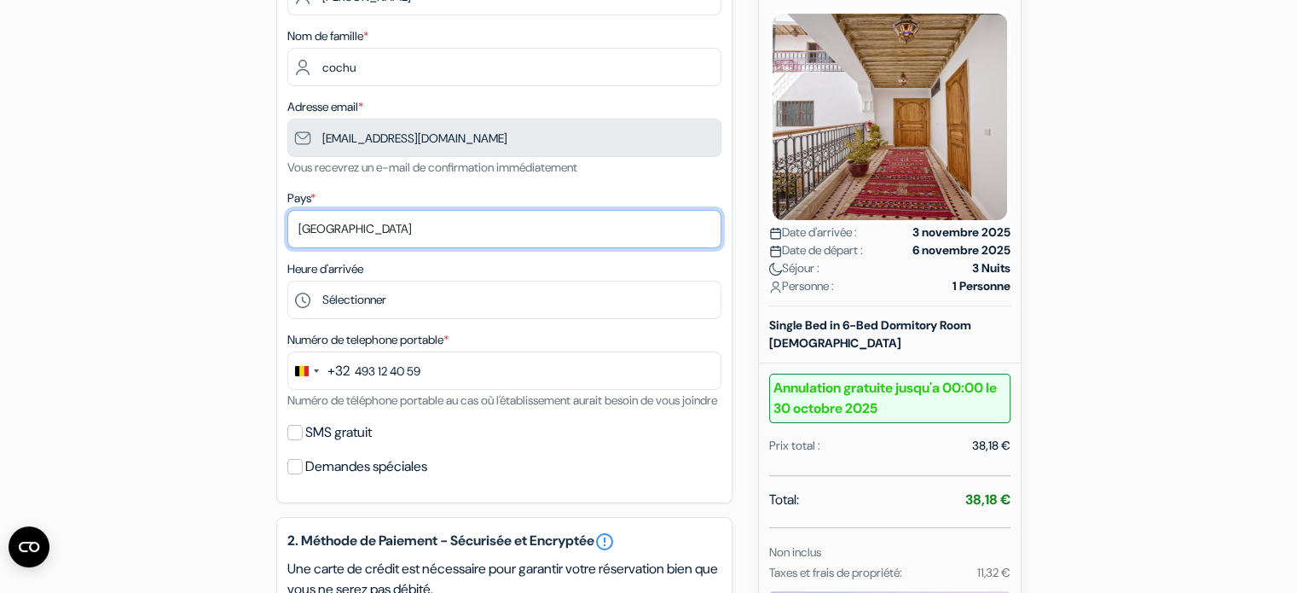
click at [421, 233] on select "Selectionner le pays Abkhazie [GEOGRAPHIC_DATA] [GEOGRAPHIC_DATA] [GEOGRAPHIC_D…" at bounding box center [504, 229] width 434 height 38
select select "fr"
click at [287, 211] on select "Selectionner le pays Abkhazie [GEOGRAPHIC_DATA] [GEOGRAPHIC_DATA] [GEOGRAPHIC_D…" at bounding box center [504, 229] width 434 height 38
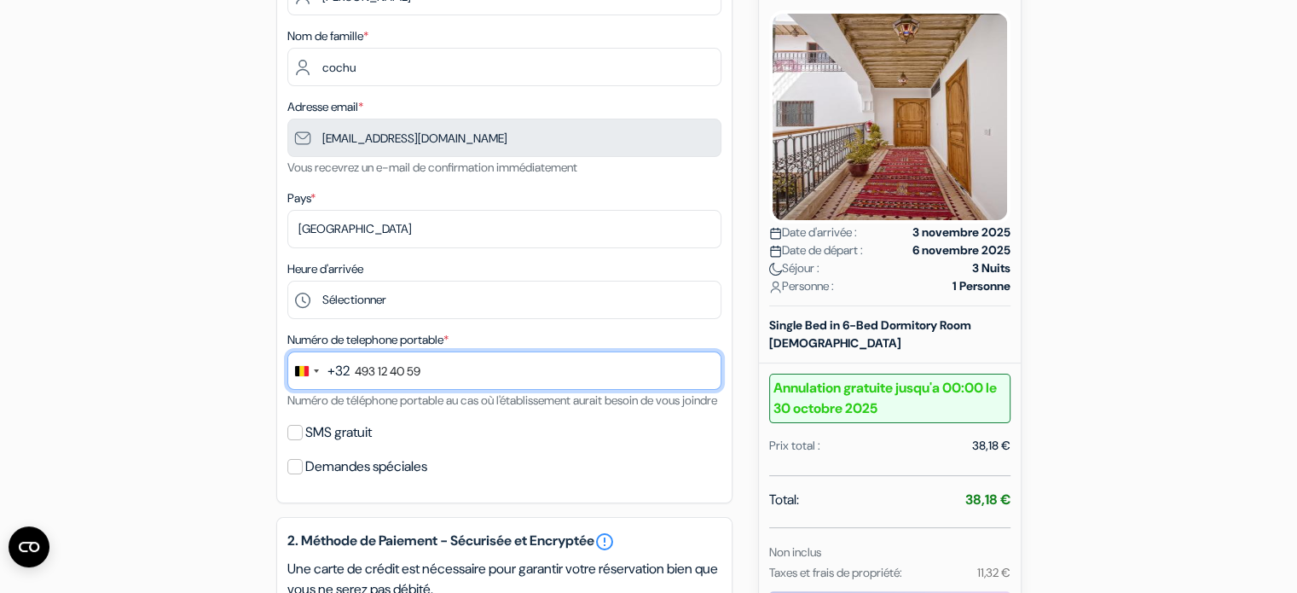
drag, startPoint x: 445, startPoint y: 370, endPoint x: 229, endPoint y: 329, distance: 219.6
click at [230, 330] on div "add_box Auberge Amour d'auberge 1derb chaabane riad zitoune elkdim, Marrakech, …" at bounding box center [648, 525] width 1125 height 1252
click at [350, 361] on input "text" at bounding box center [504, 370] width 434 height 38
type input "0765770492"
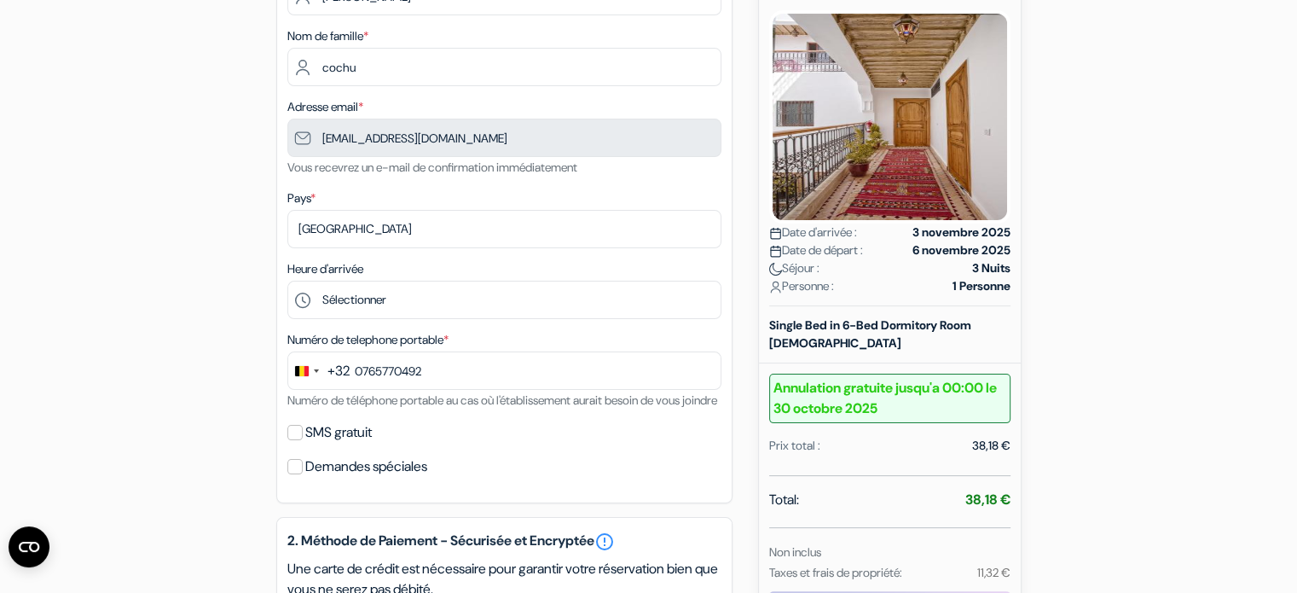
click at [344, 371] on div "+32" at bounding box center [338, 371] width 22 height 20
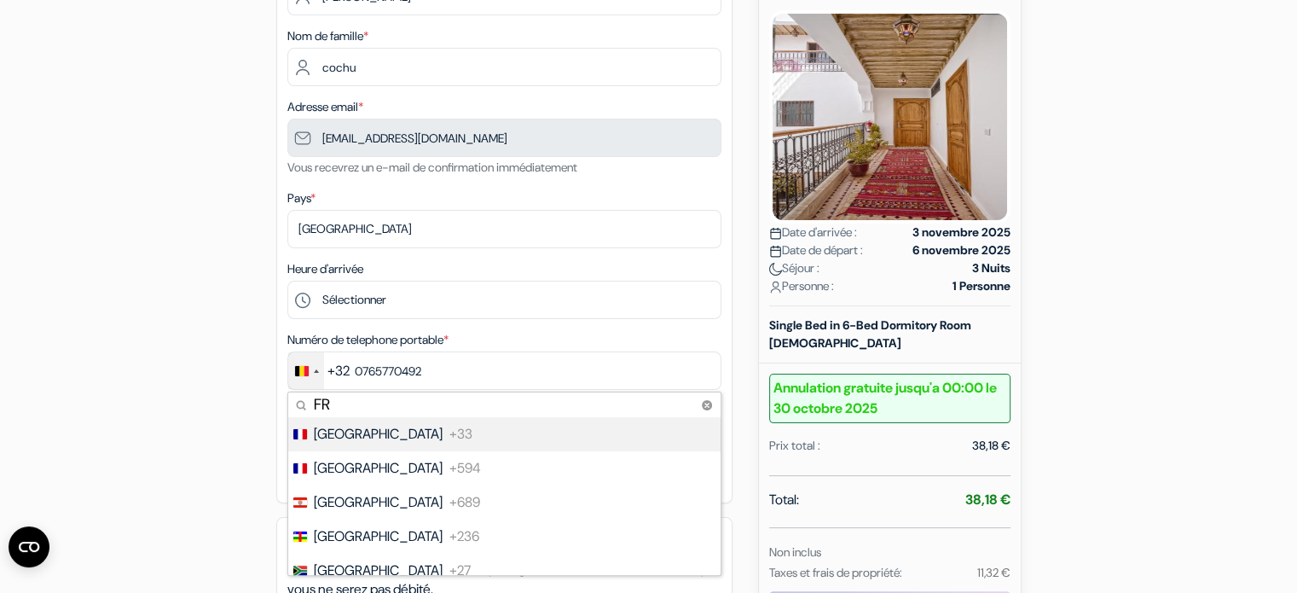
type input "FR"
click at [331, 432] on span "[GEOGRAPHIC_DATA]" at bounding box center [378, 434] width 129 height 20
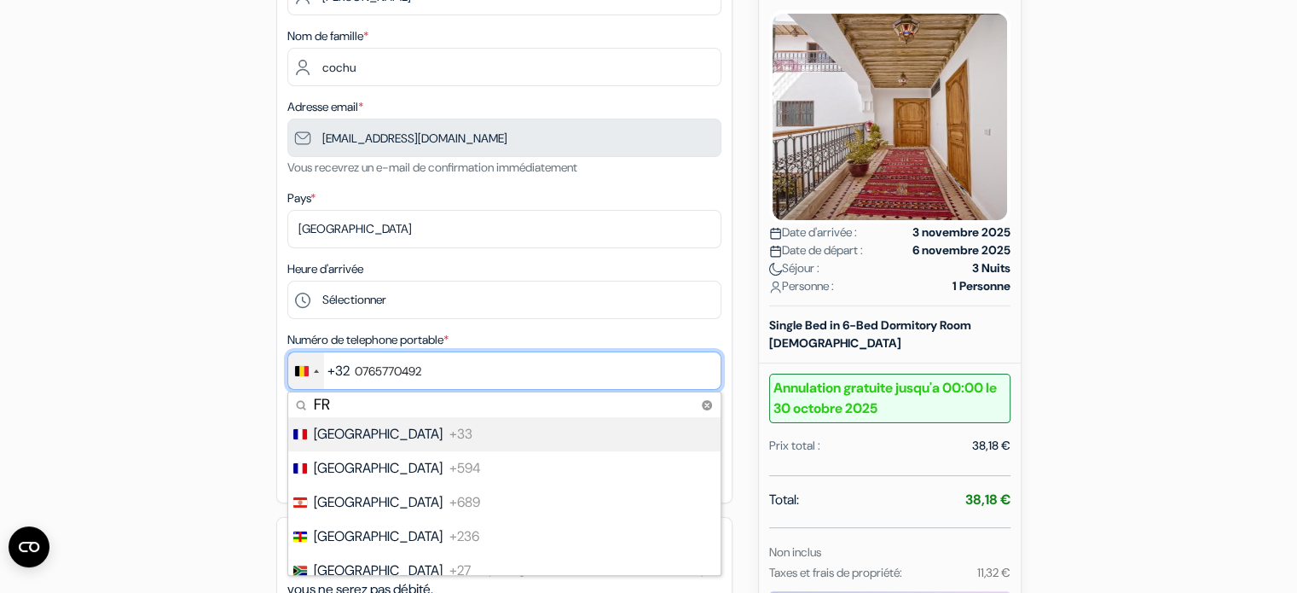
type input "7 65 77 04 92"
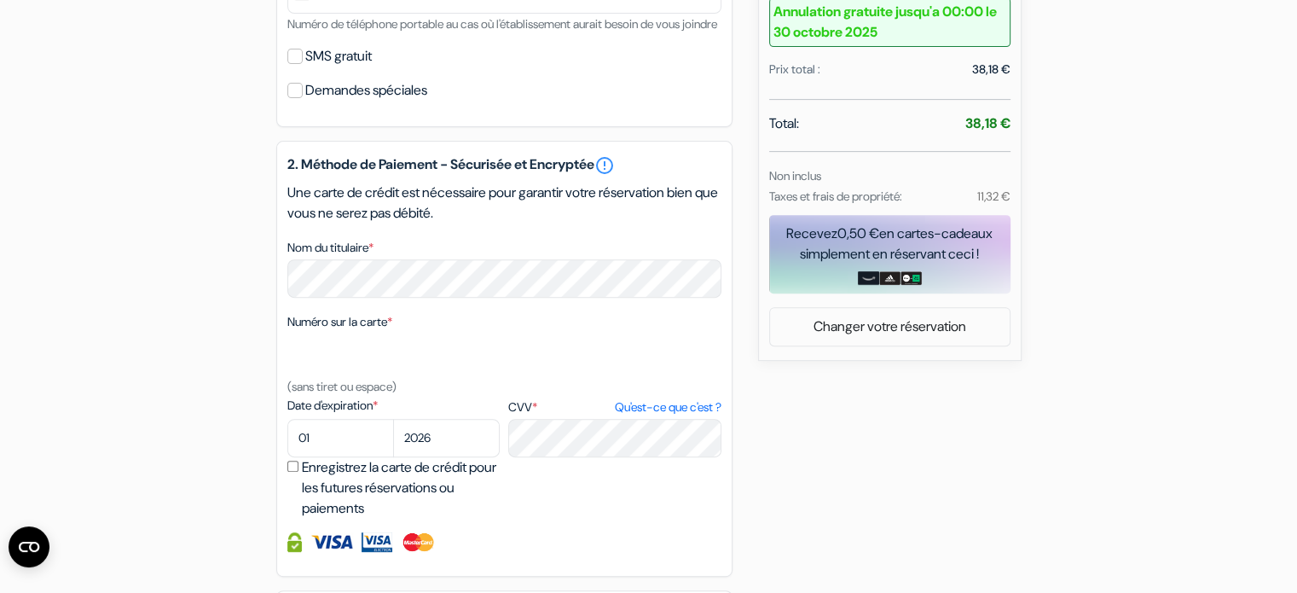
scroll to position [668, 0]
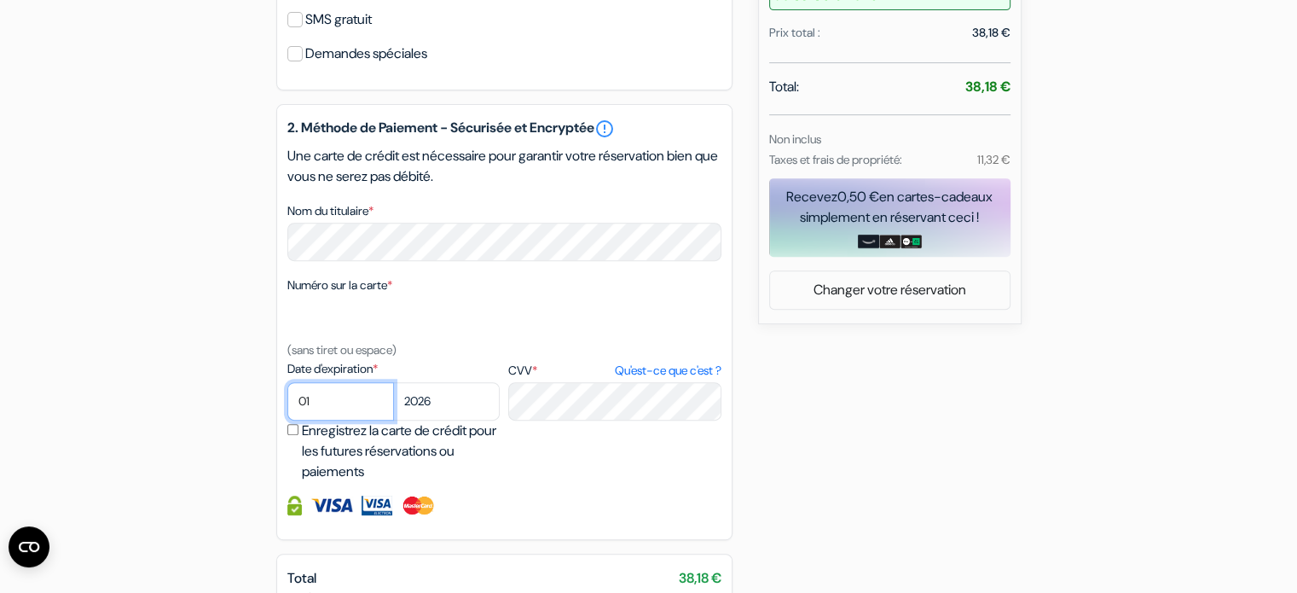
click at [347, 420] on select "01 02 03 04 05 06 07 08 09 10 11 12" at bounding box center [340, 401] width 107 height 38
select select "05"
click at [287, 404] on select "01 02 03 04 05 06 07 08 09 10 11 12" at bounding box center [340, 401] width 107 height 38
click at [440, 419] on select "2025 2026 2027 2028 2029 2030 2031 2032 2033 2034 2035 2036 2037 2038 2039 2040…" at bounding box center [446, 401] width 107 height 38
select select "2027"
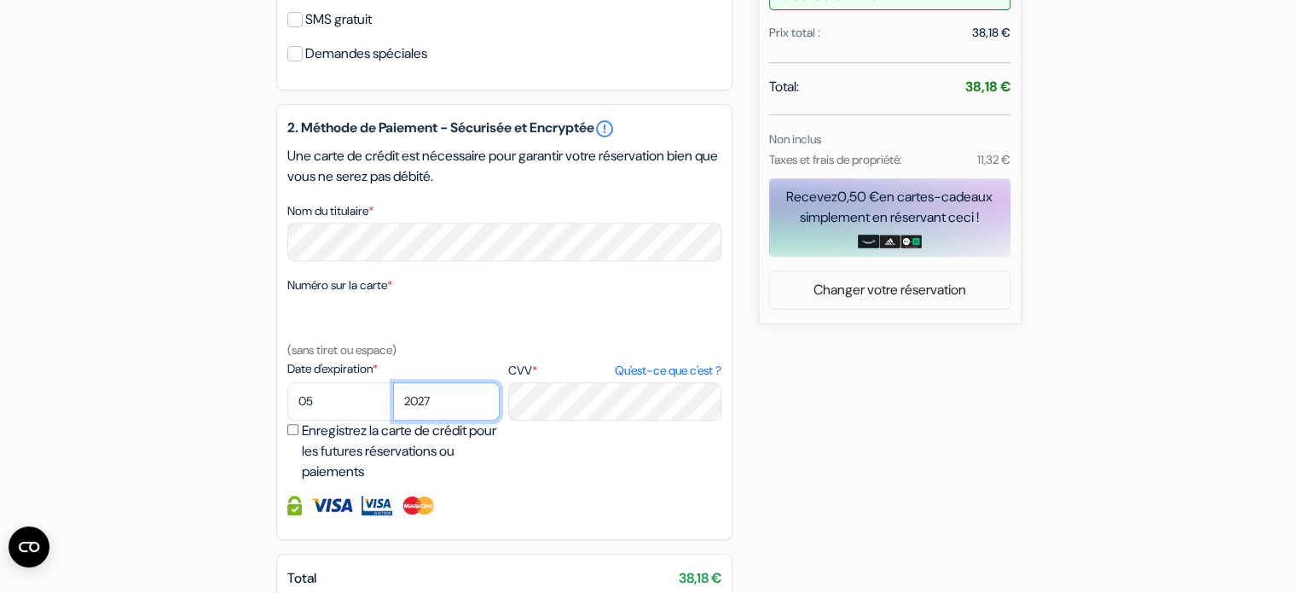
click at [393, 404] on select "2025 2026 2027 2028 2029 2030 2031 2032 2033 2034 2035 2036 2037 2038 2039 2040…" at bounding box center [446, 401] width 107 height 38
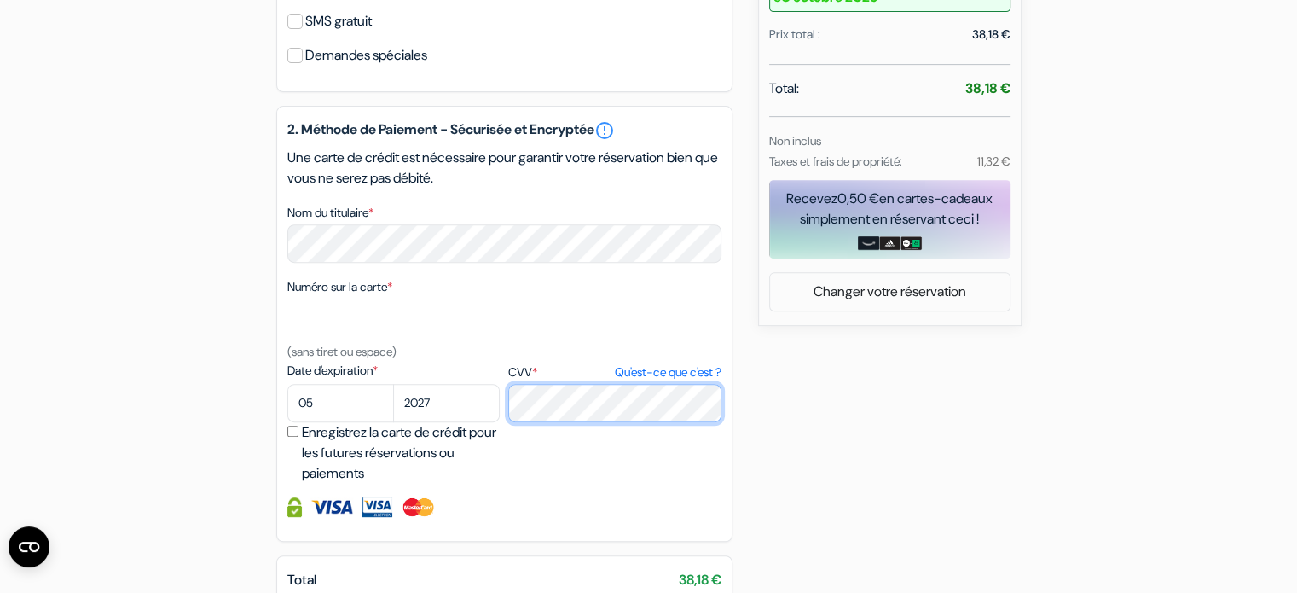
scroll to position [837, 0]
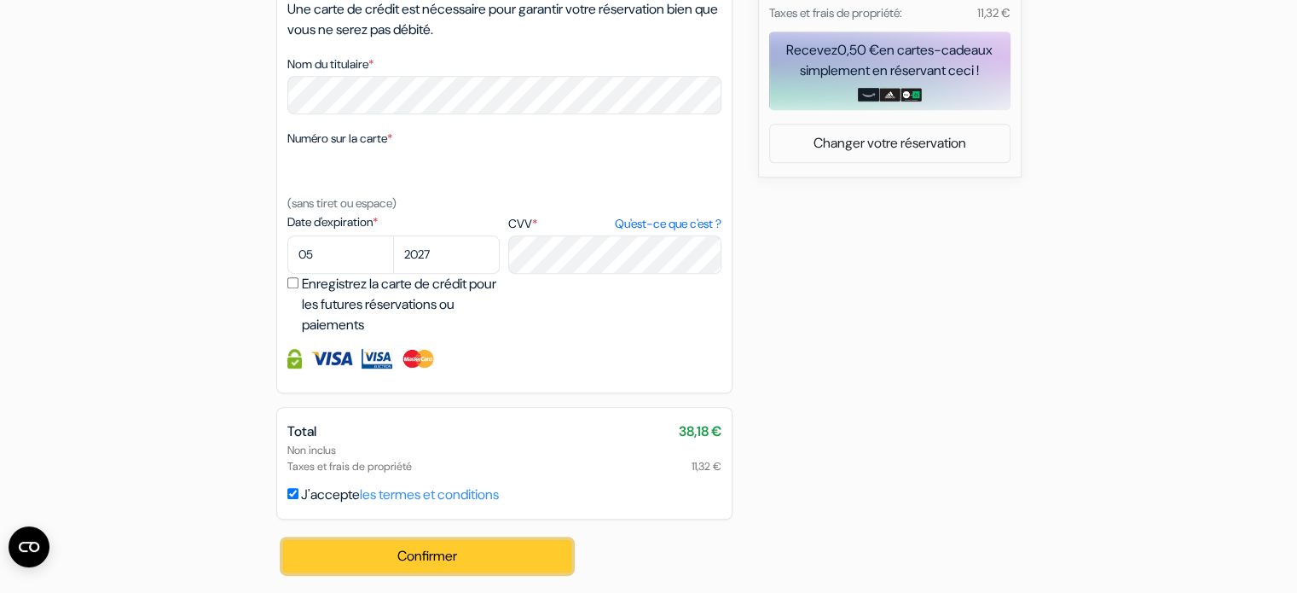
click at [495, 554] on button "Confirmer Loading..." at bounding box center [427, 556] width 289 height 32
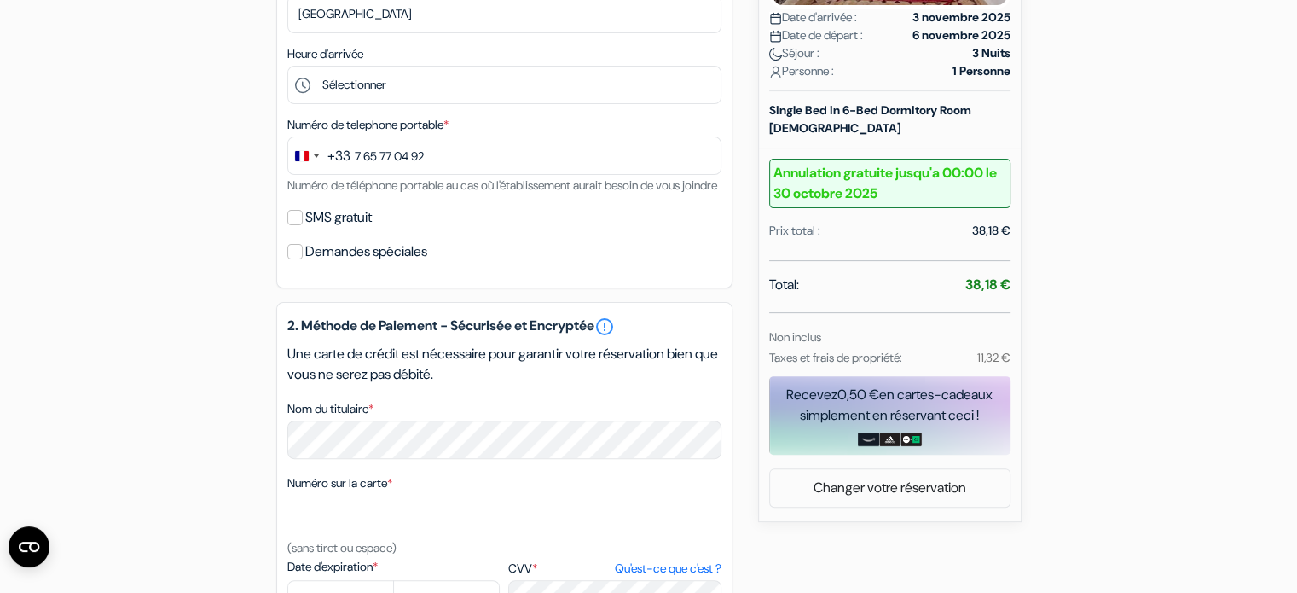
scroll to position [454, 0]
